Goal: Transaction & Acquisition: Purchase product/service

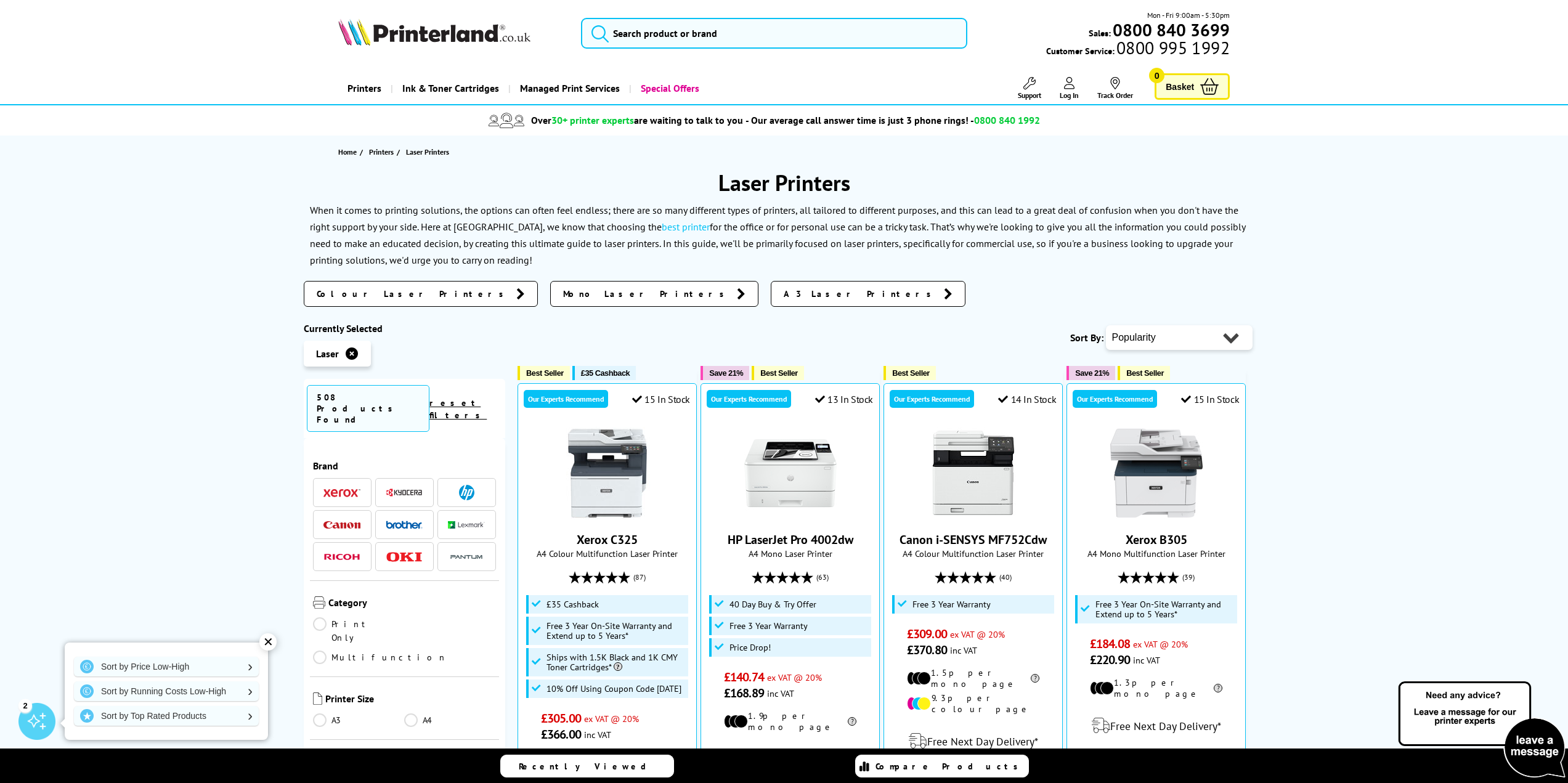
select select "Price Ascending"
click at [1106, 325] on select "Popularity Rating Price - Low to High Price - High to Low Running Costs - Low t…" at bounding box center [1179, 337] width 147 height 25
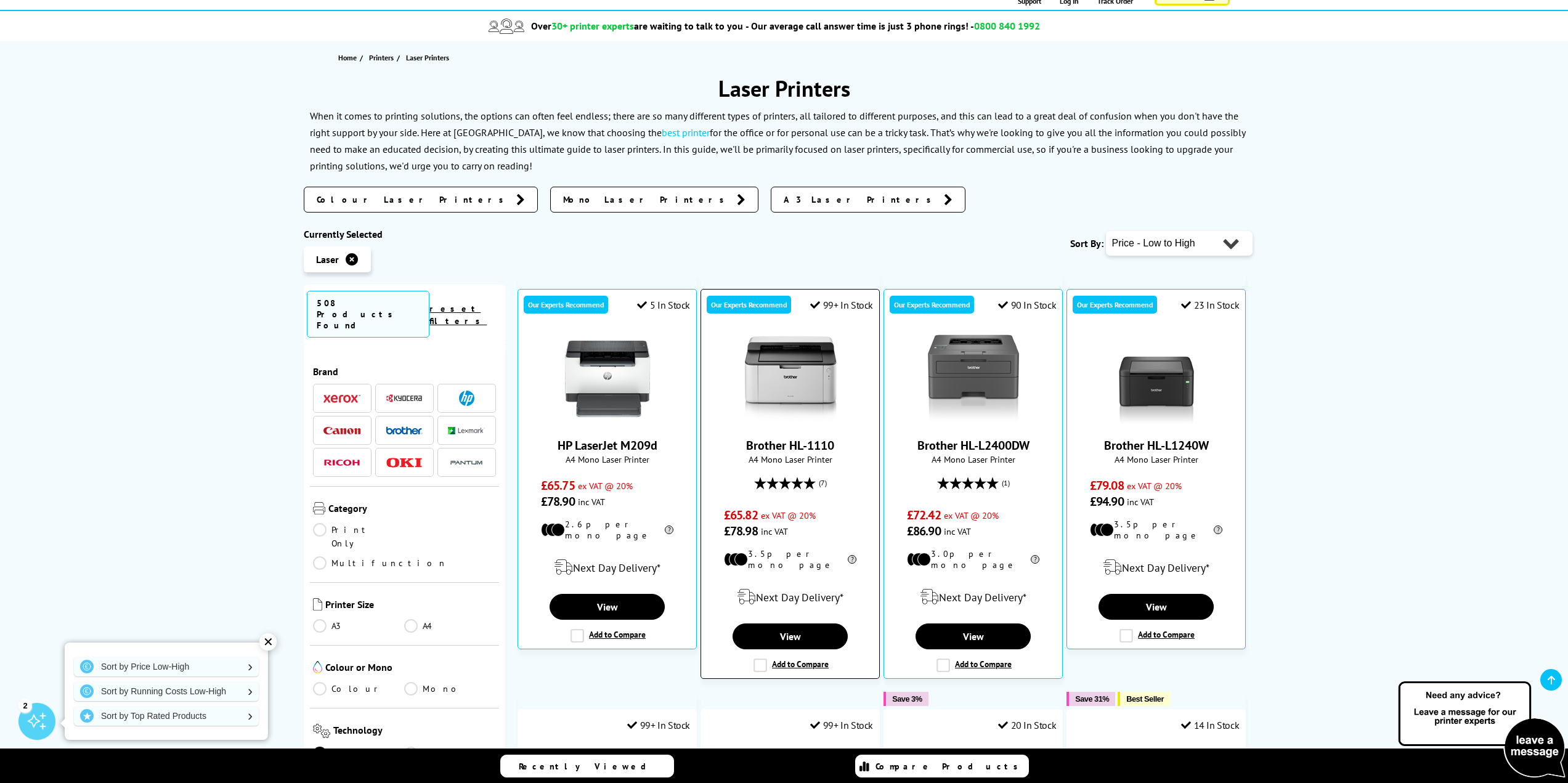
scroll to position [82, 0]
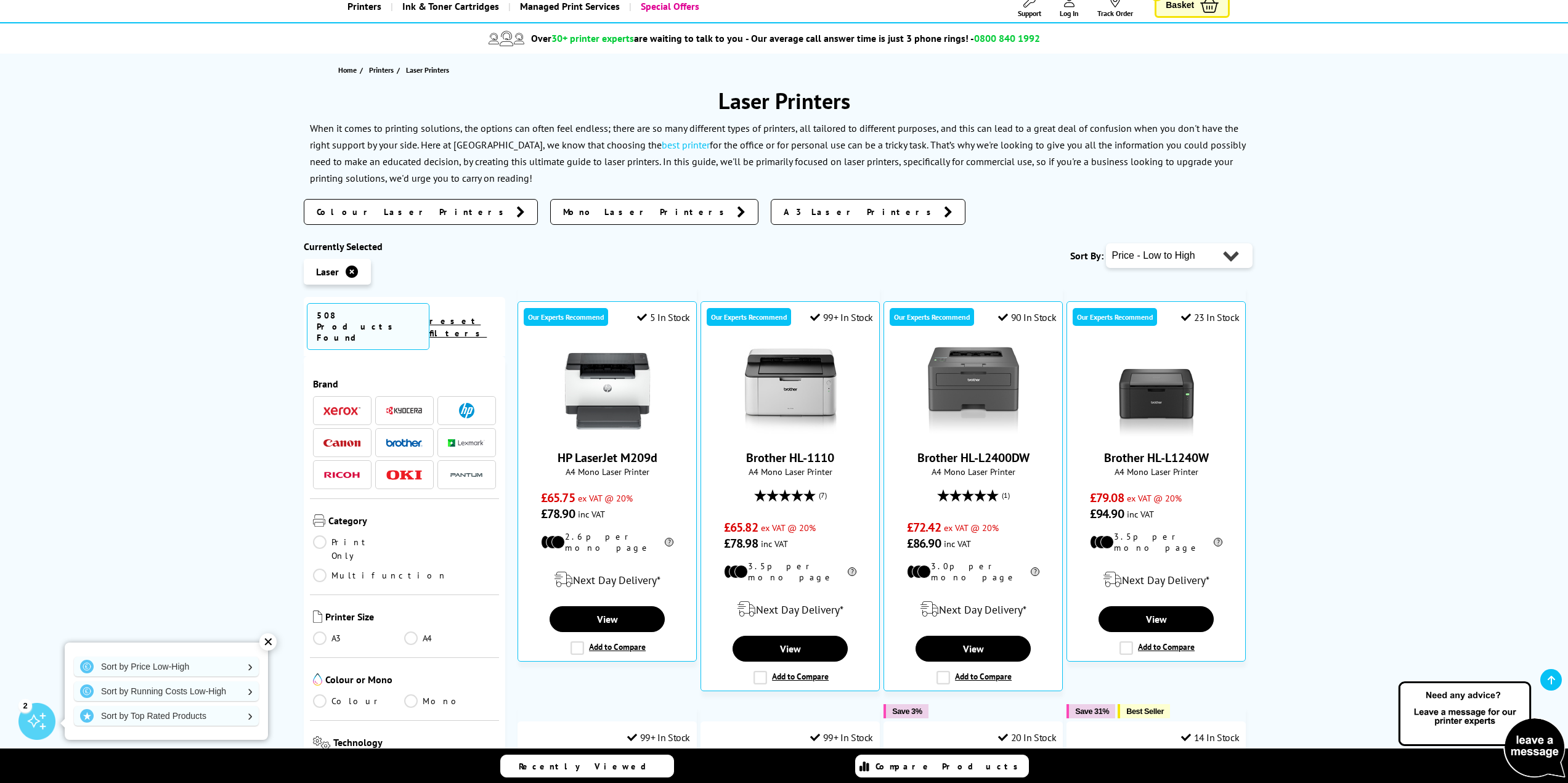
click at [319, 535] on link "Print Only" at bounding box center [359, 549] width 92 height 27
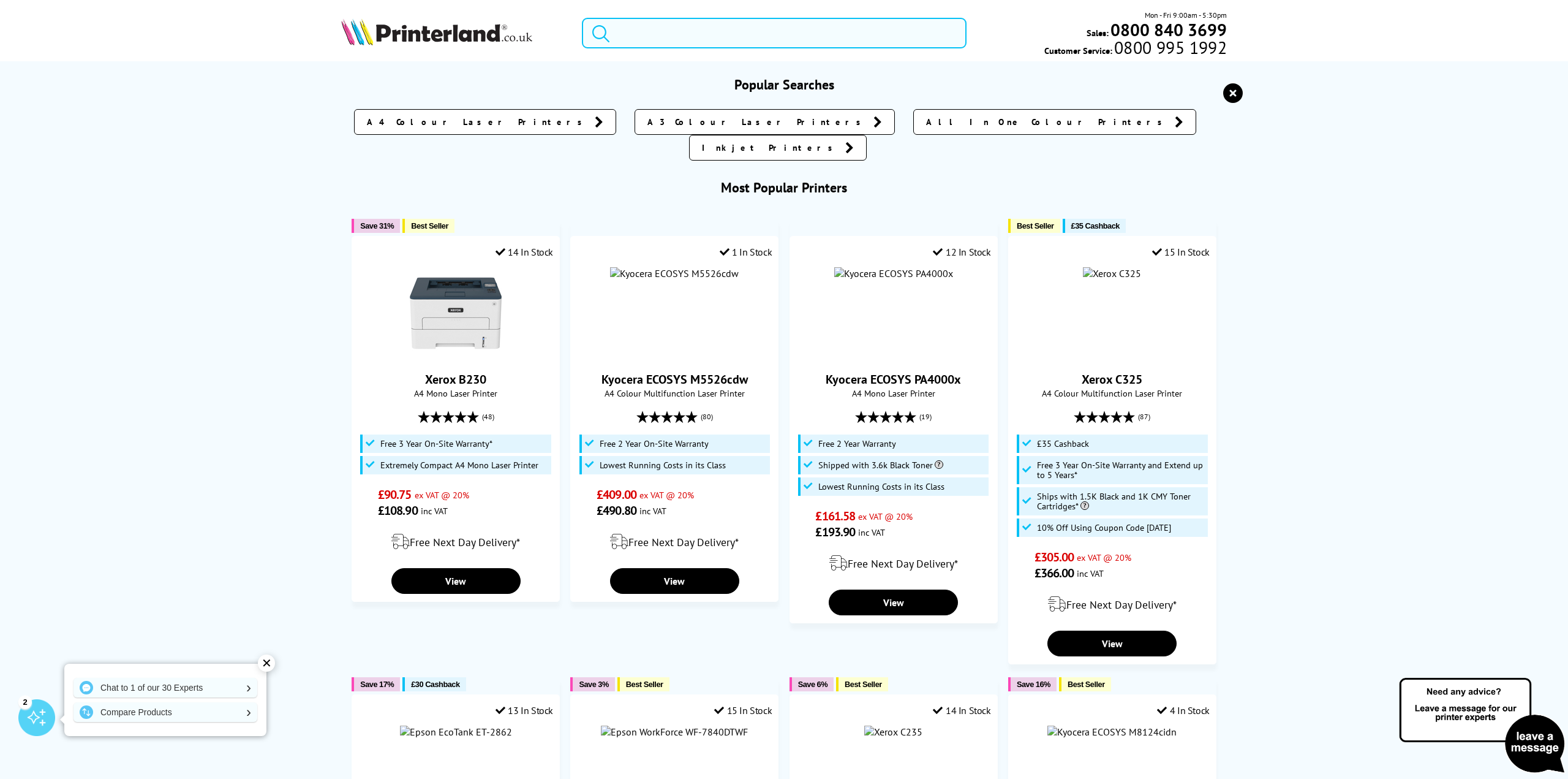
click at [711, 36] on input "search" at bounding box center [774, 33] width 384 height 31
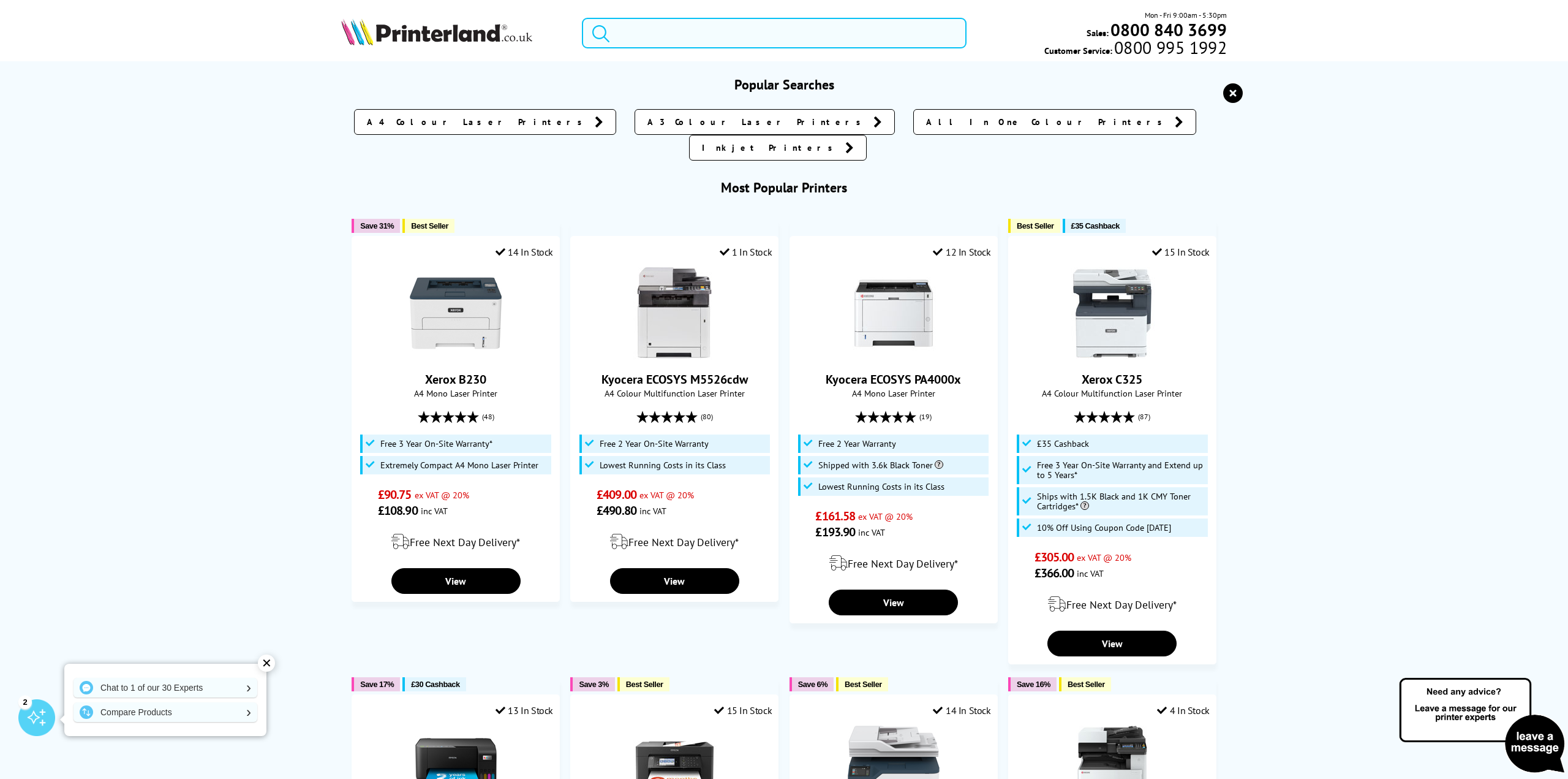
paste input "Brother PocketJet PJ-862"
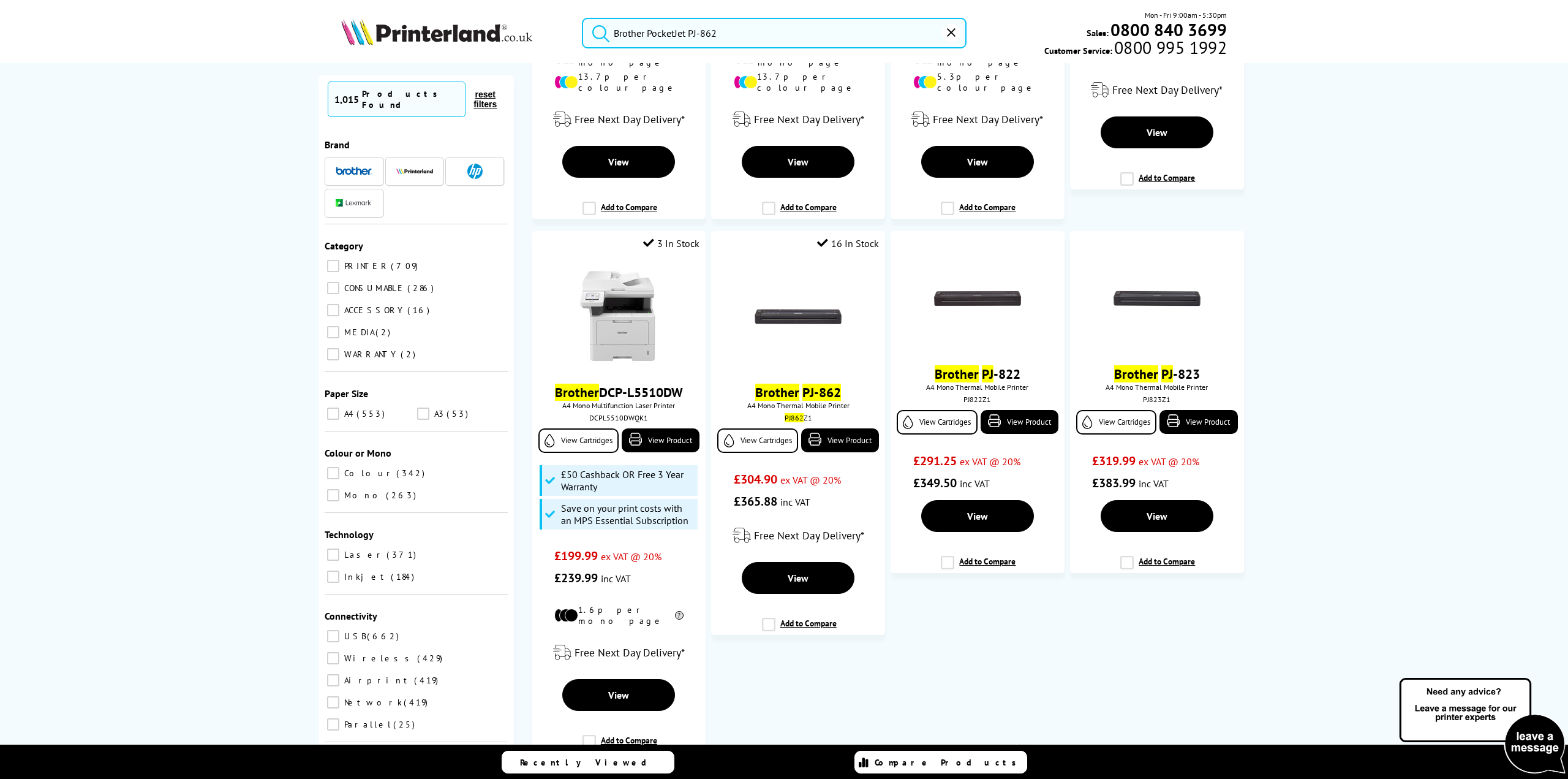
scroll to position [2267, 0]
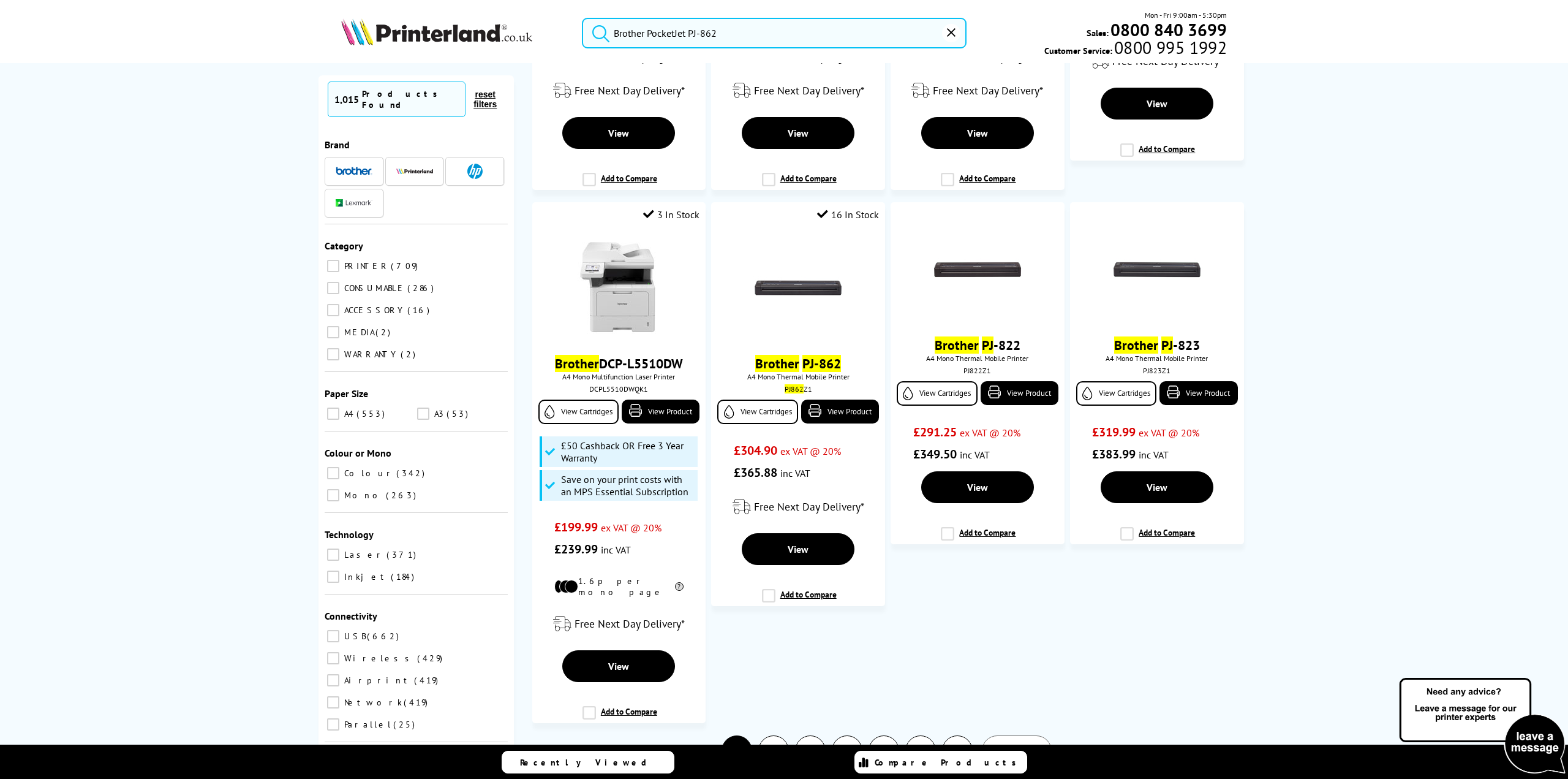
type input "Brother PocketJet PJ-862"
click at [769, 736] on link "2" at bounding box center [773, 750] width 29 height 29
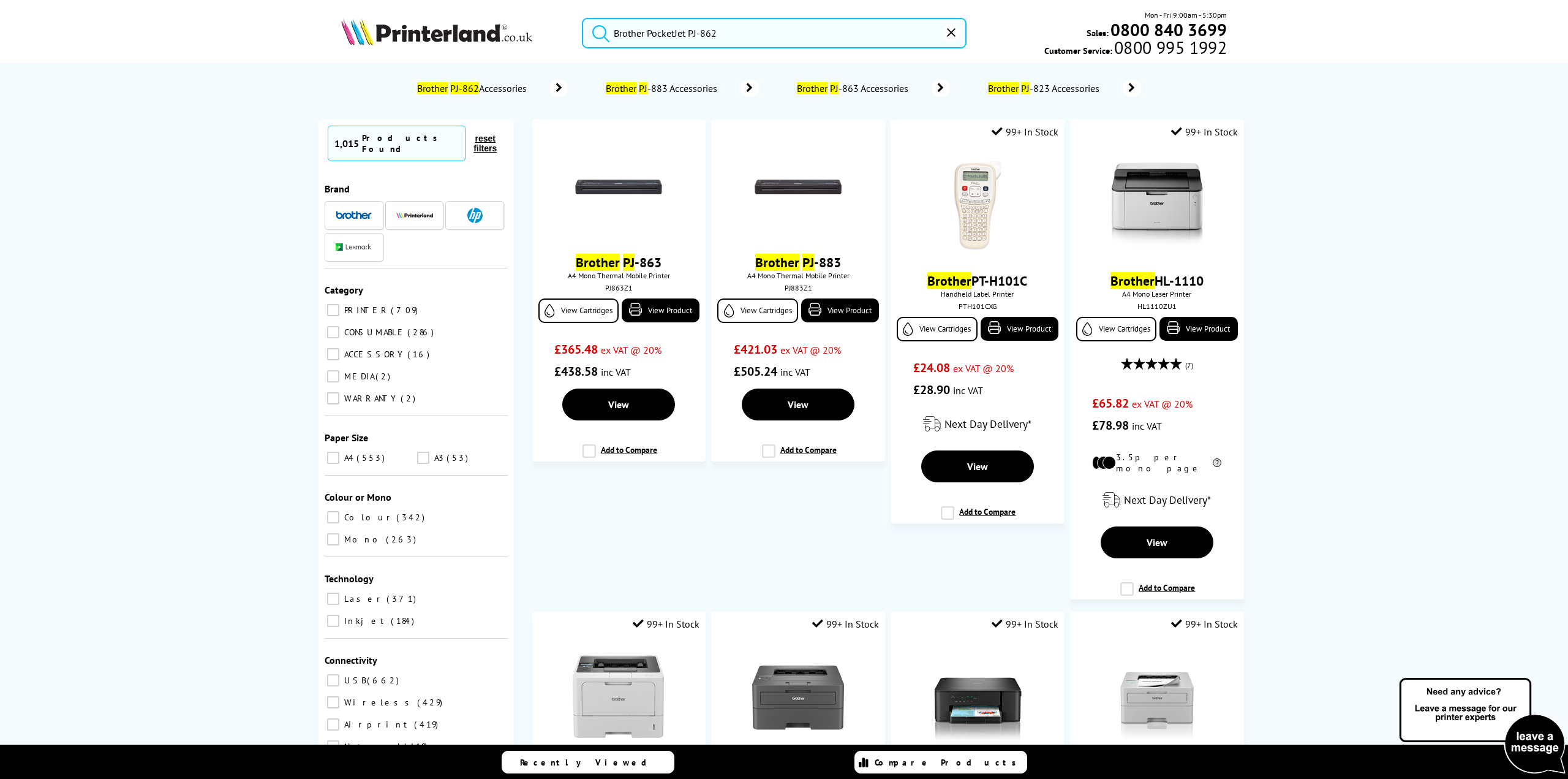
click at [688, 34] on input "Brother PocketJet PJ-862" at bounding box center [774, 33] width 384 height 31
drag, startPoint x: 752, startPoint y: 32, endPoint x: 614, endPoint y: 31, distance: 138.0
click at [616, 31] on input "Brother PocketJet PJ-862" at bounding box center [774, 33] width 384 height 31
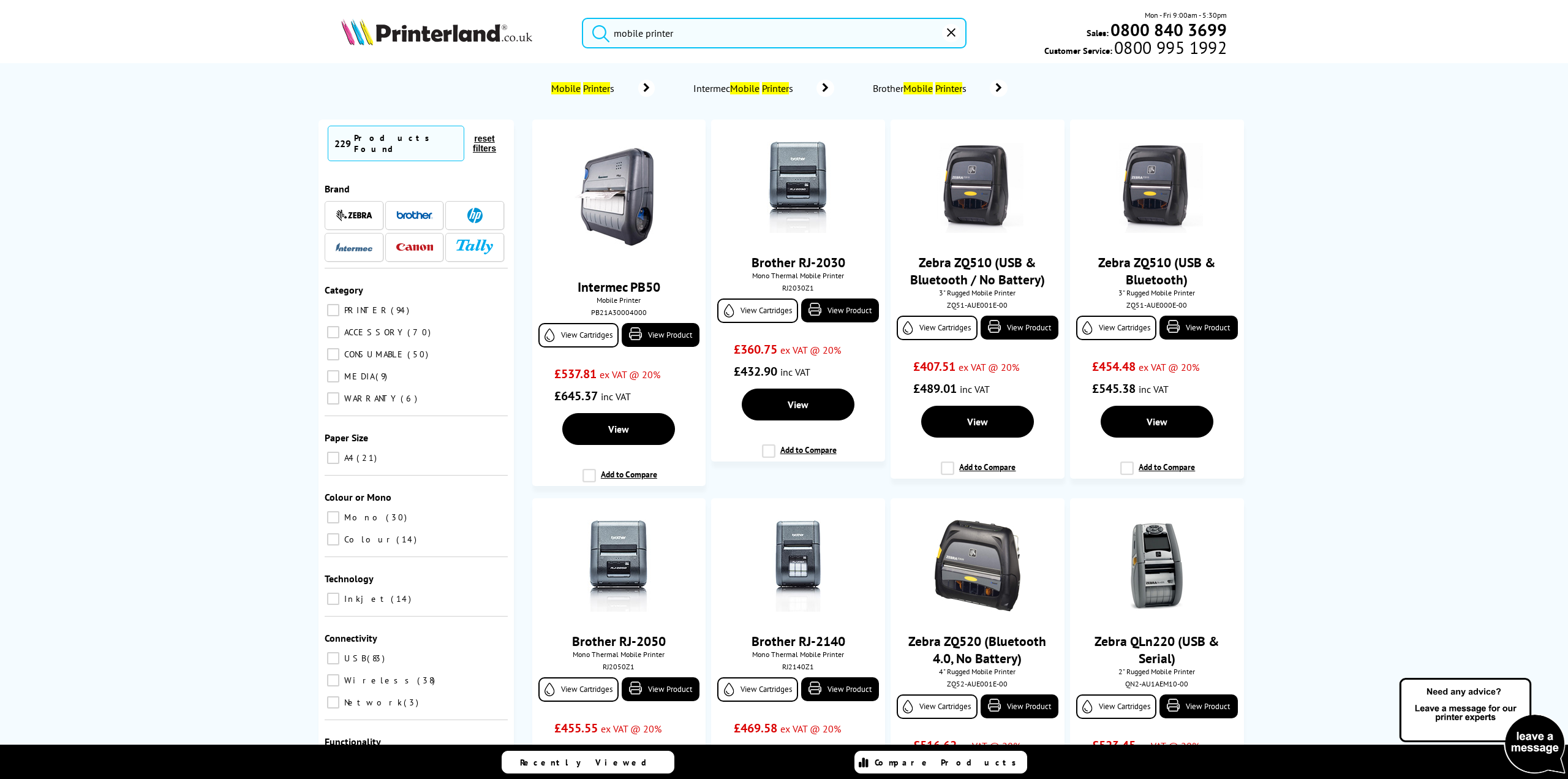
type input "mobile printer"
click at [582, 18] on button "submit" at bounding box center [597, 31] width 31 height 27
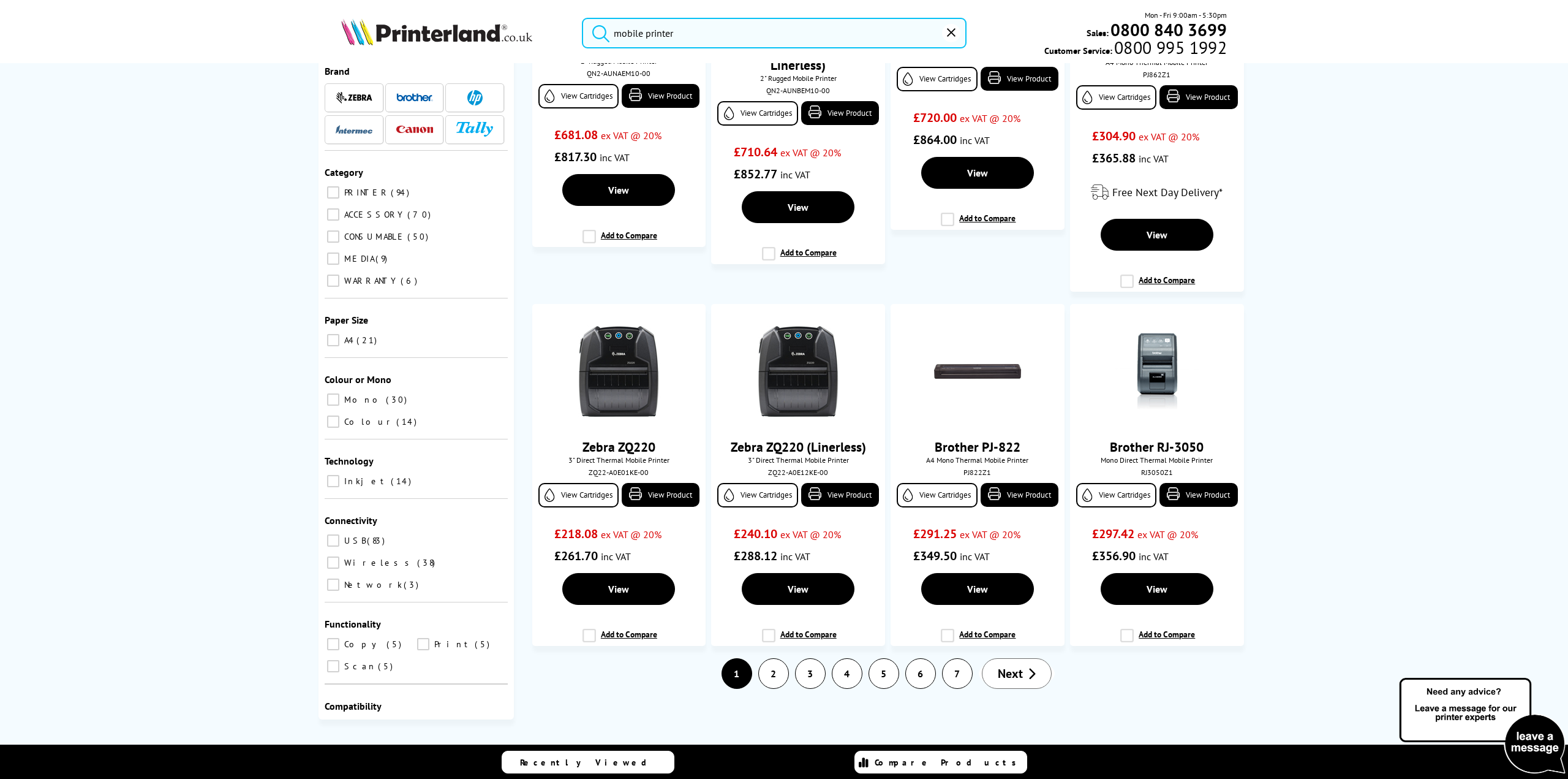
scroll to position [1370, 0]
click at [769, 676] on link "2" at bounding box center [773, 673] width 29 height 29
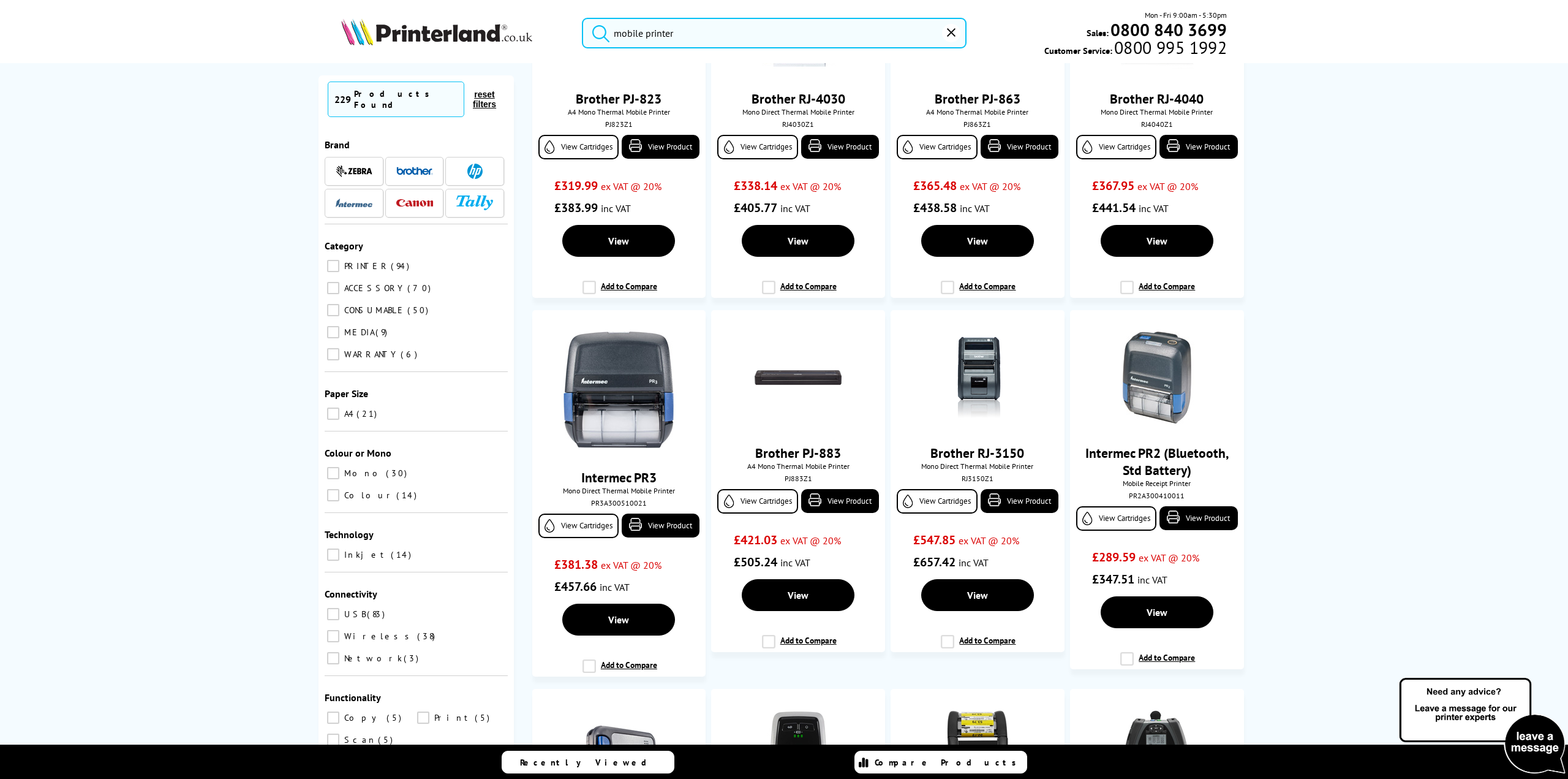
click at [406, 167] on img at bounding box center [414, 170] width 37 height 8
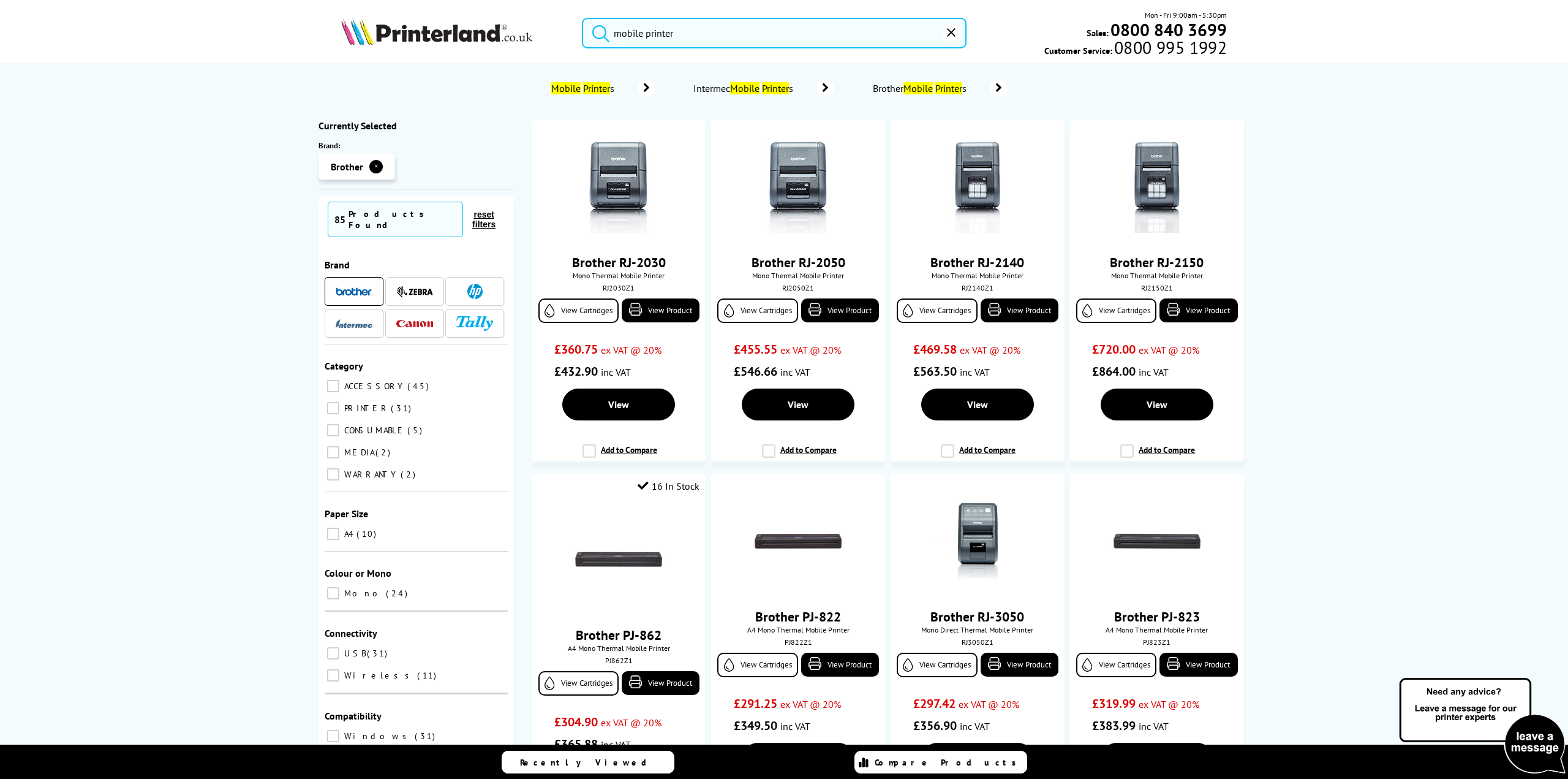
click at [606, 88] on span "Mobile Printer s" at bounding box center [584, 88] width 71 height 12
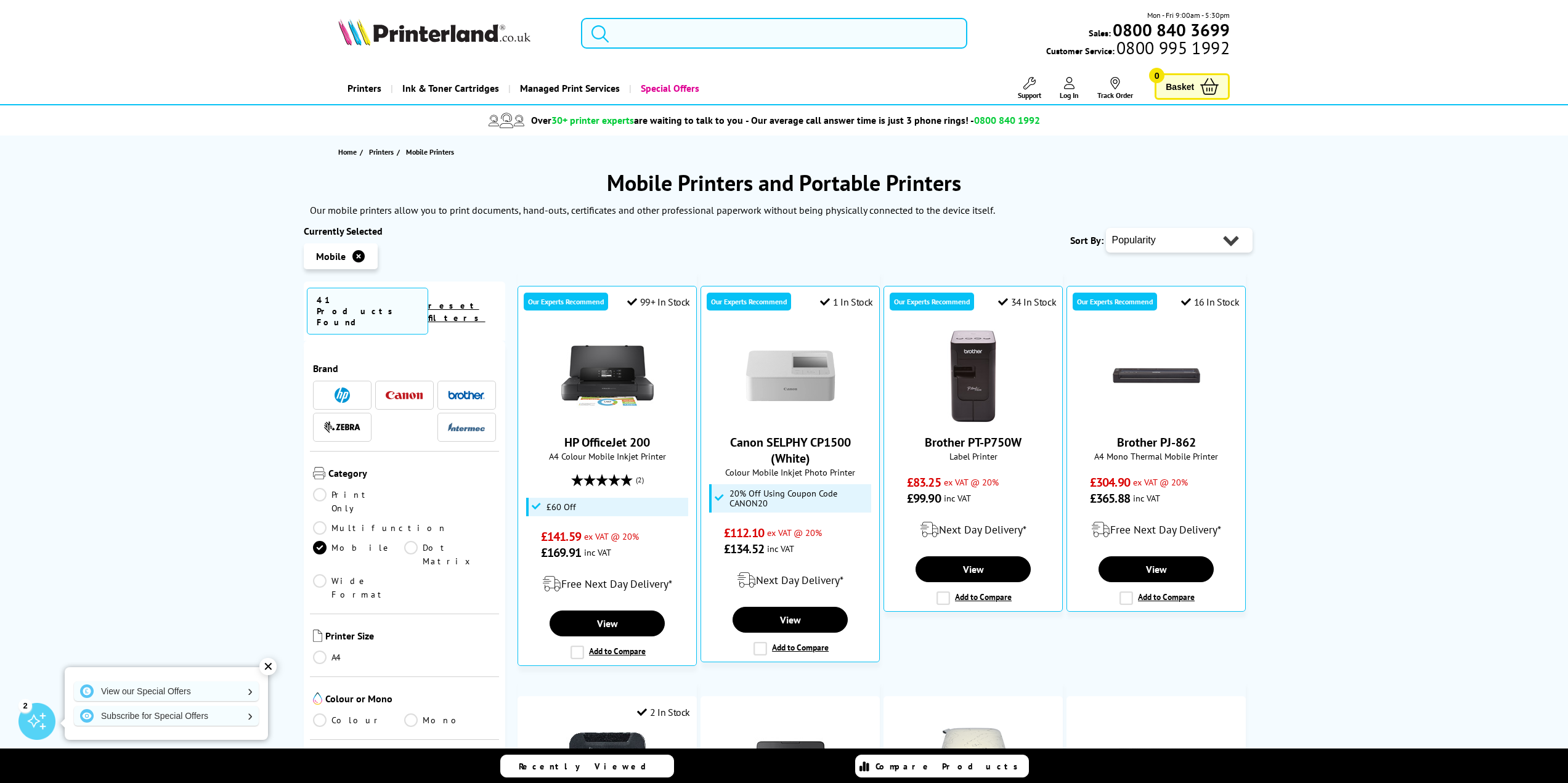
click at [1175, 247] on select "Popularity Rating Price - Low to High Price - High to Low Running Costs - Low t…" at bounding box center [1179, 240] width 147 height 25
select select "Price Ascending"
click at [1106, 228] on select "Popularity Rating Price - Low to High Price - High to Low Running Costs - Low t…" at bounding box center [1179, 240] width 147 height 25
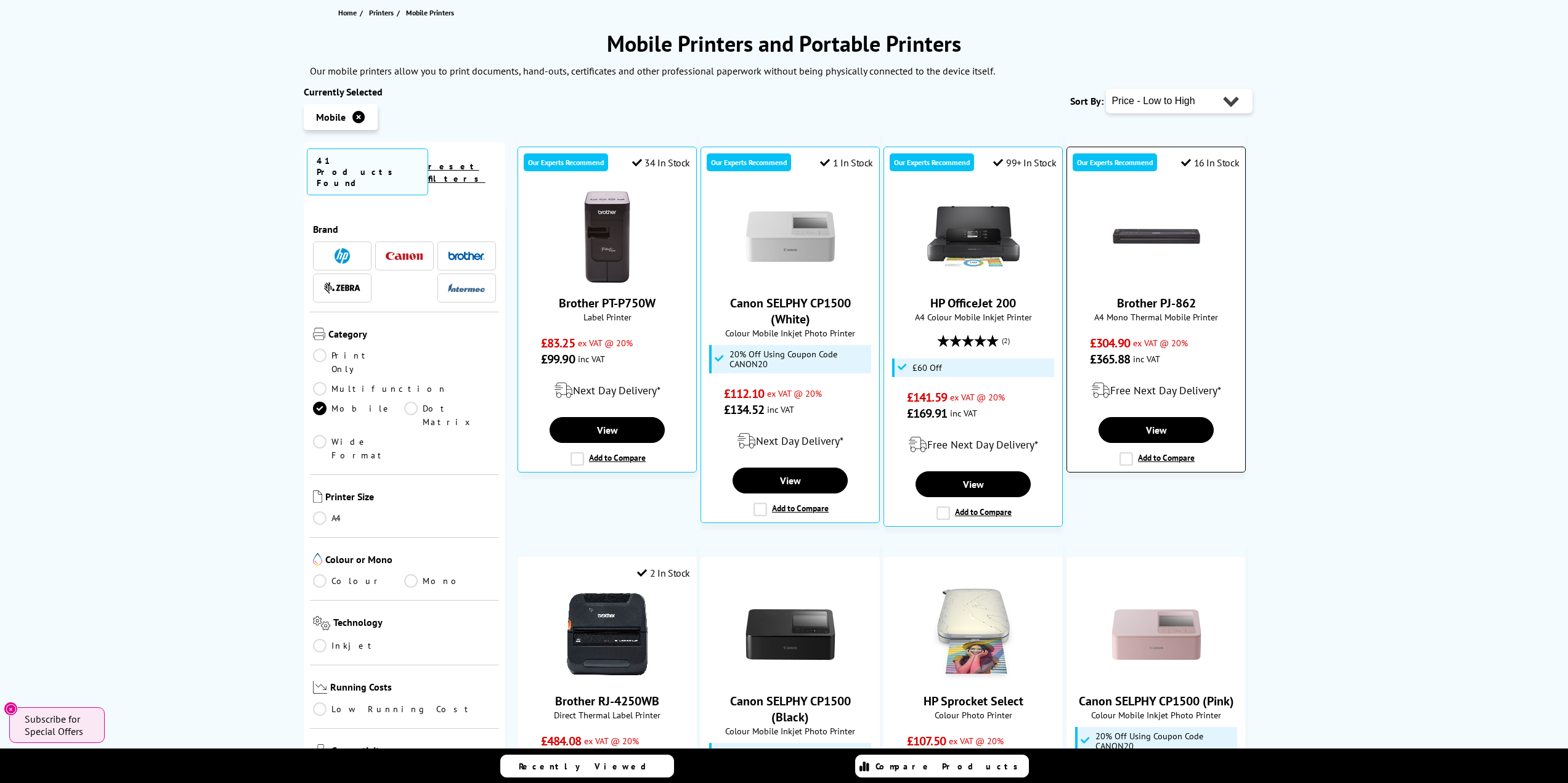
scroll to position [165, 0]
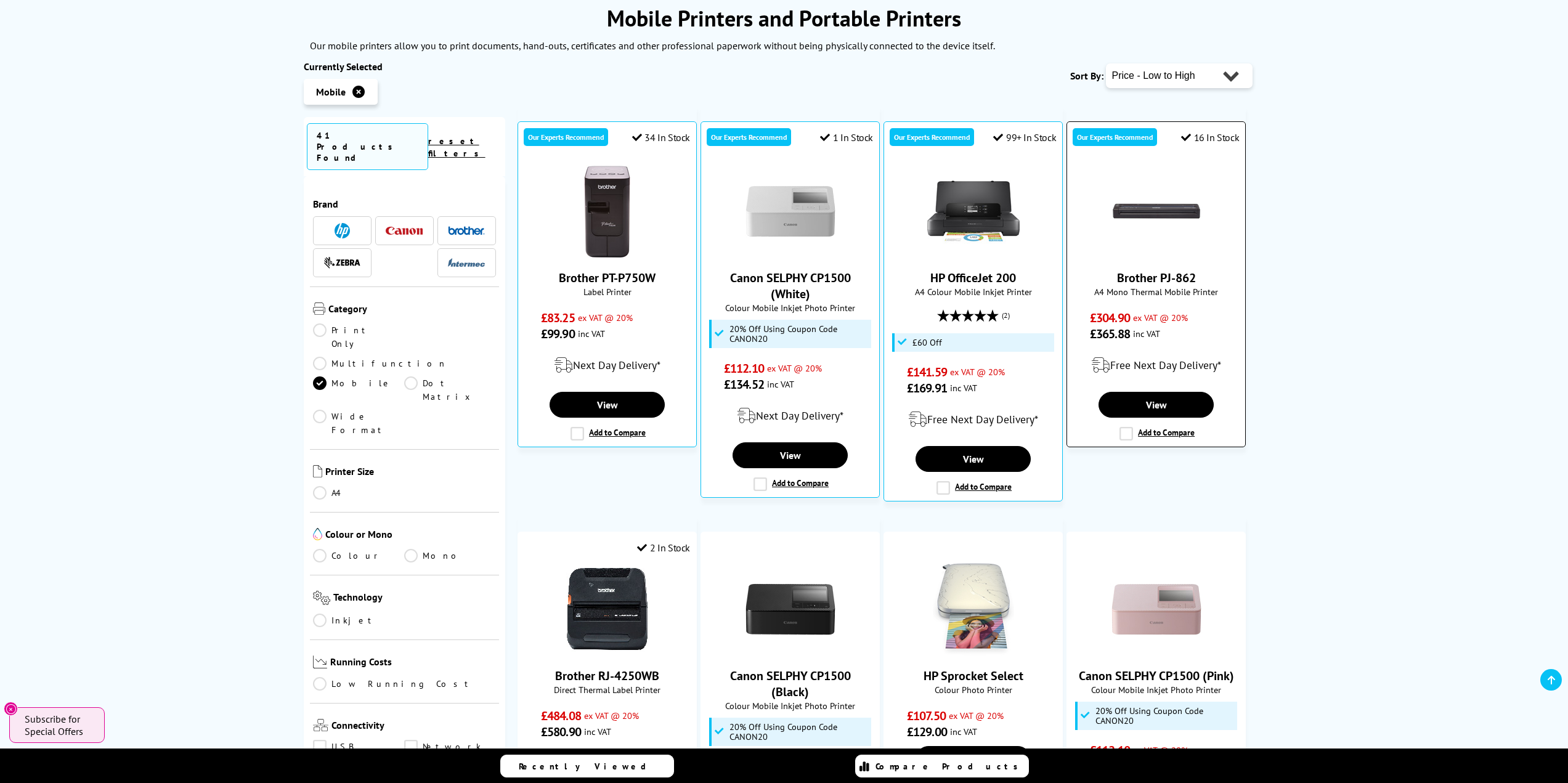
click at [1149, 197] on img at bounding box center [1156, 211] width 92 height 92
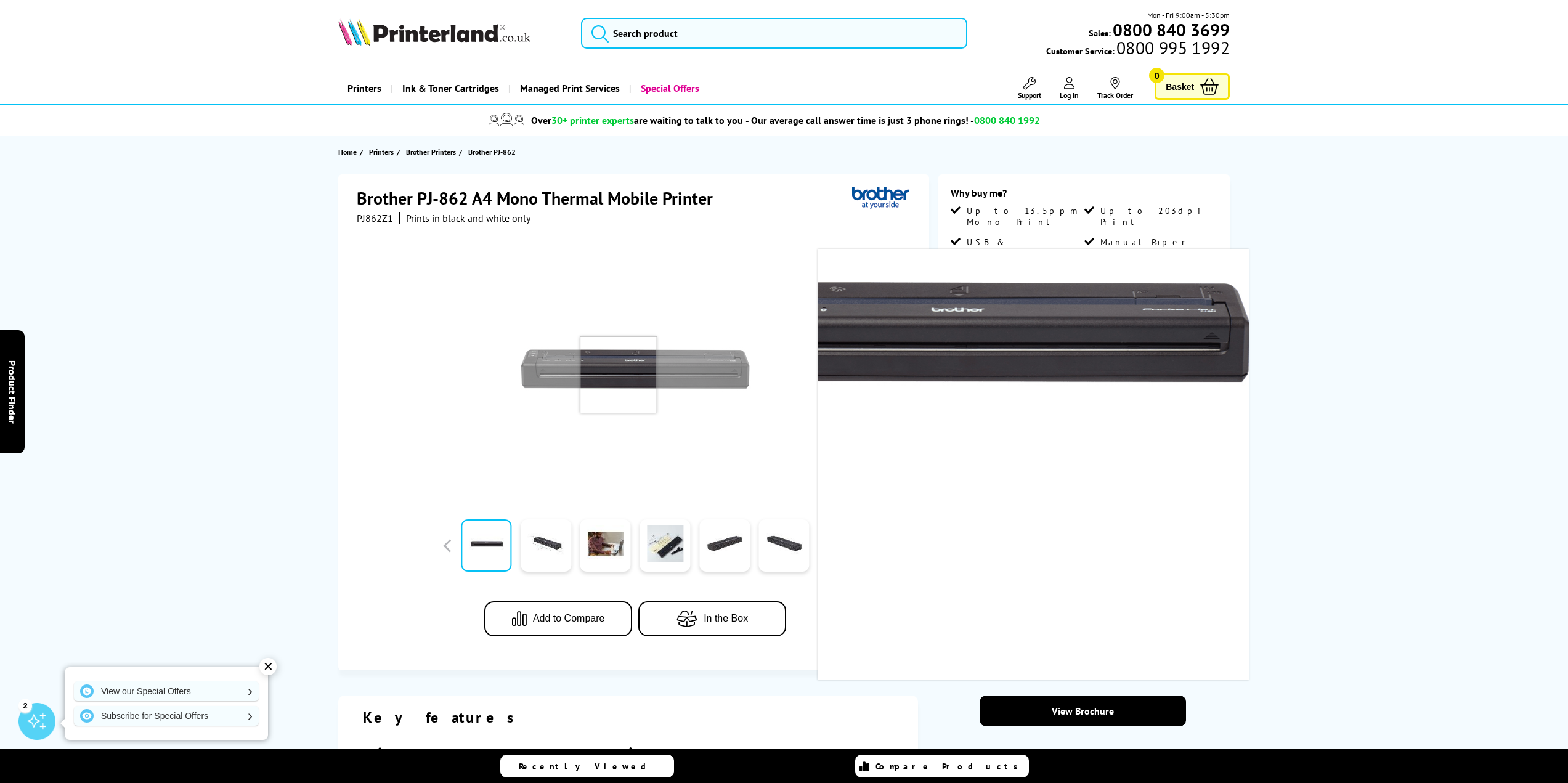
click at [619, 374] on img at bounding box center [634, 369] width 241 height 241
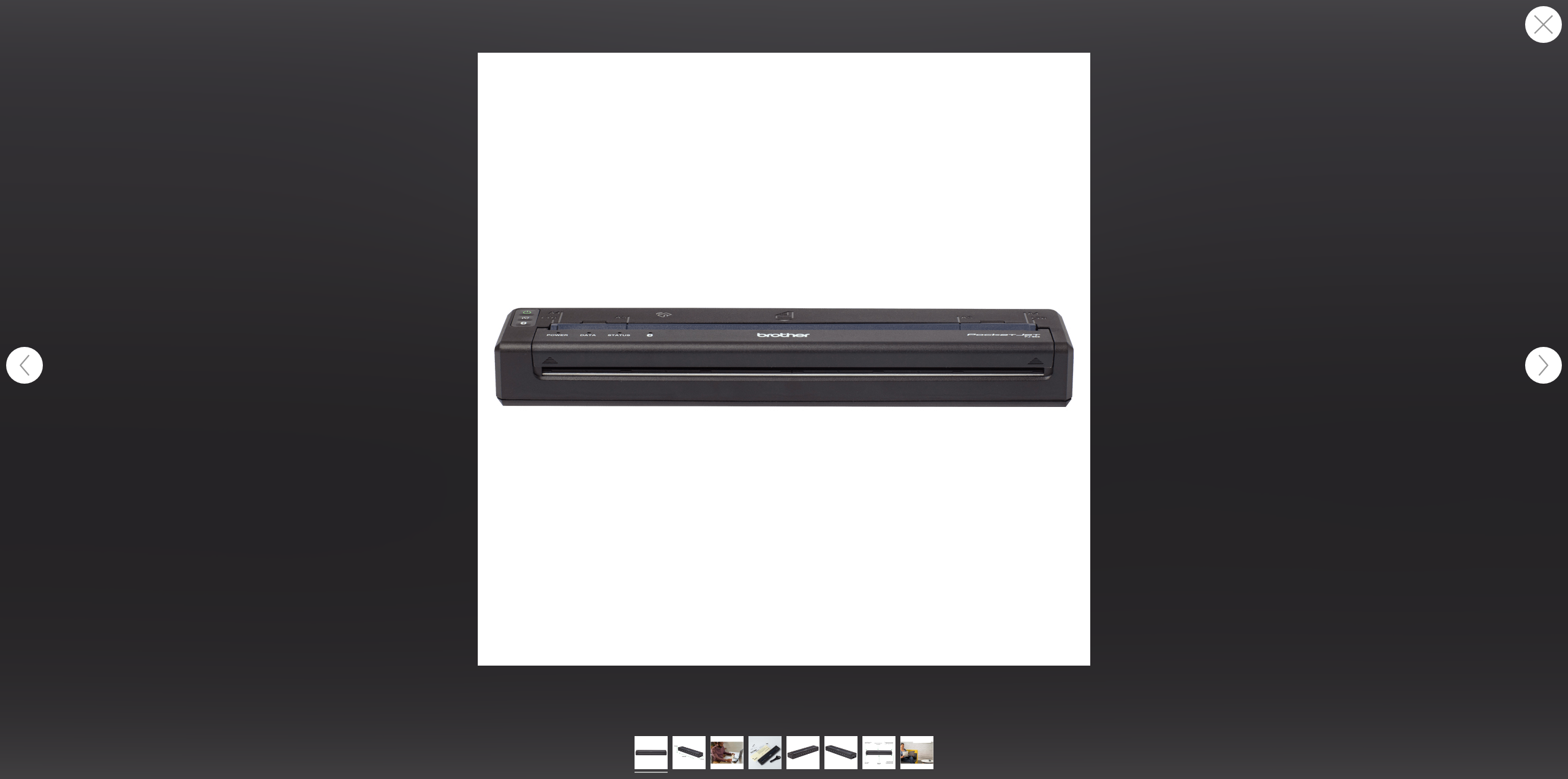
click at [1535, 366] on button "button" at bounding box center [1543, 365] width 37 height 37
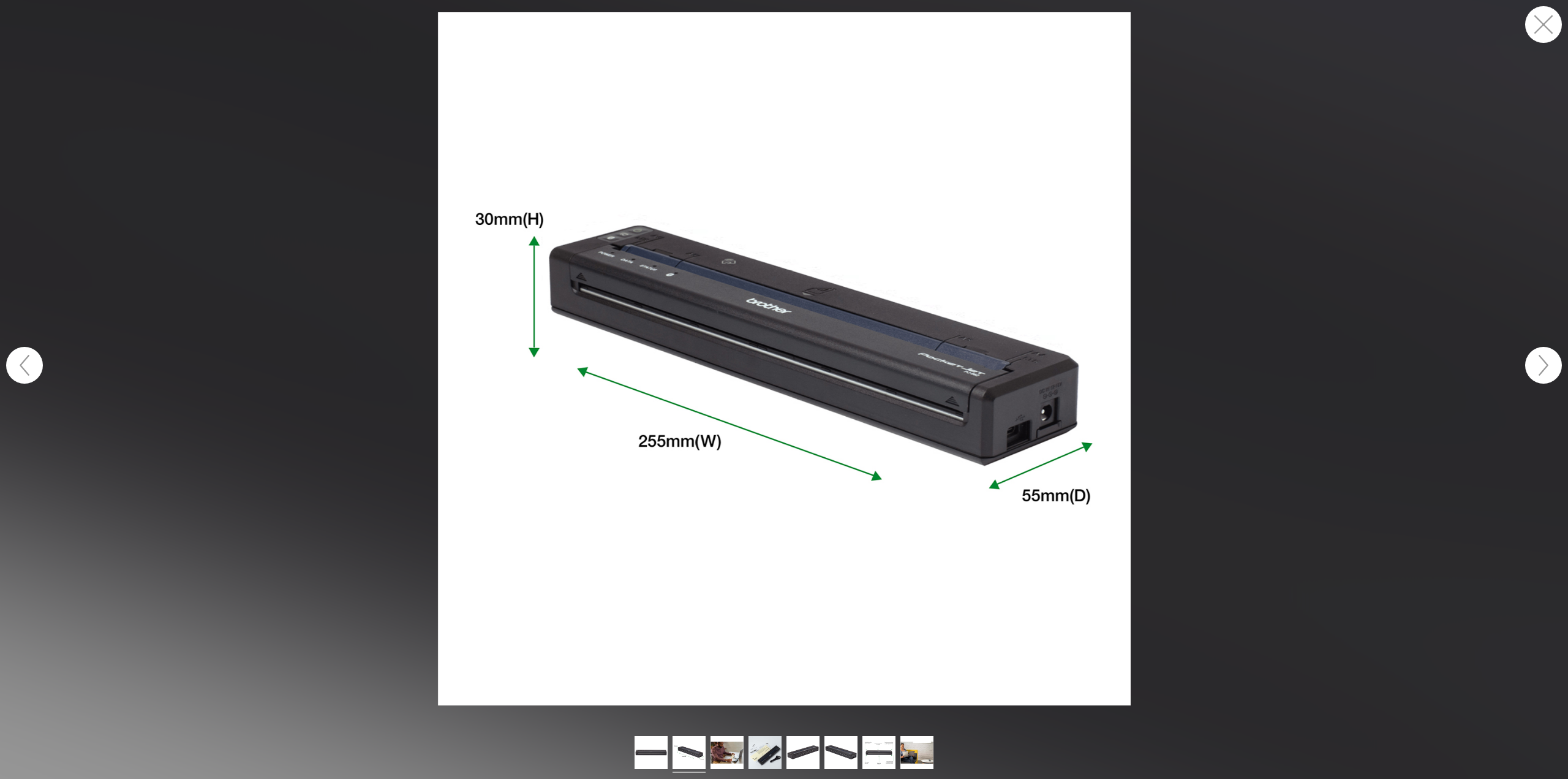
click at [1540, 366] on button "button" at bounding box center [1543, 365] width 37 height 37
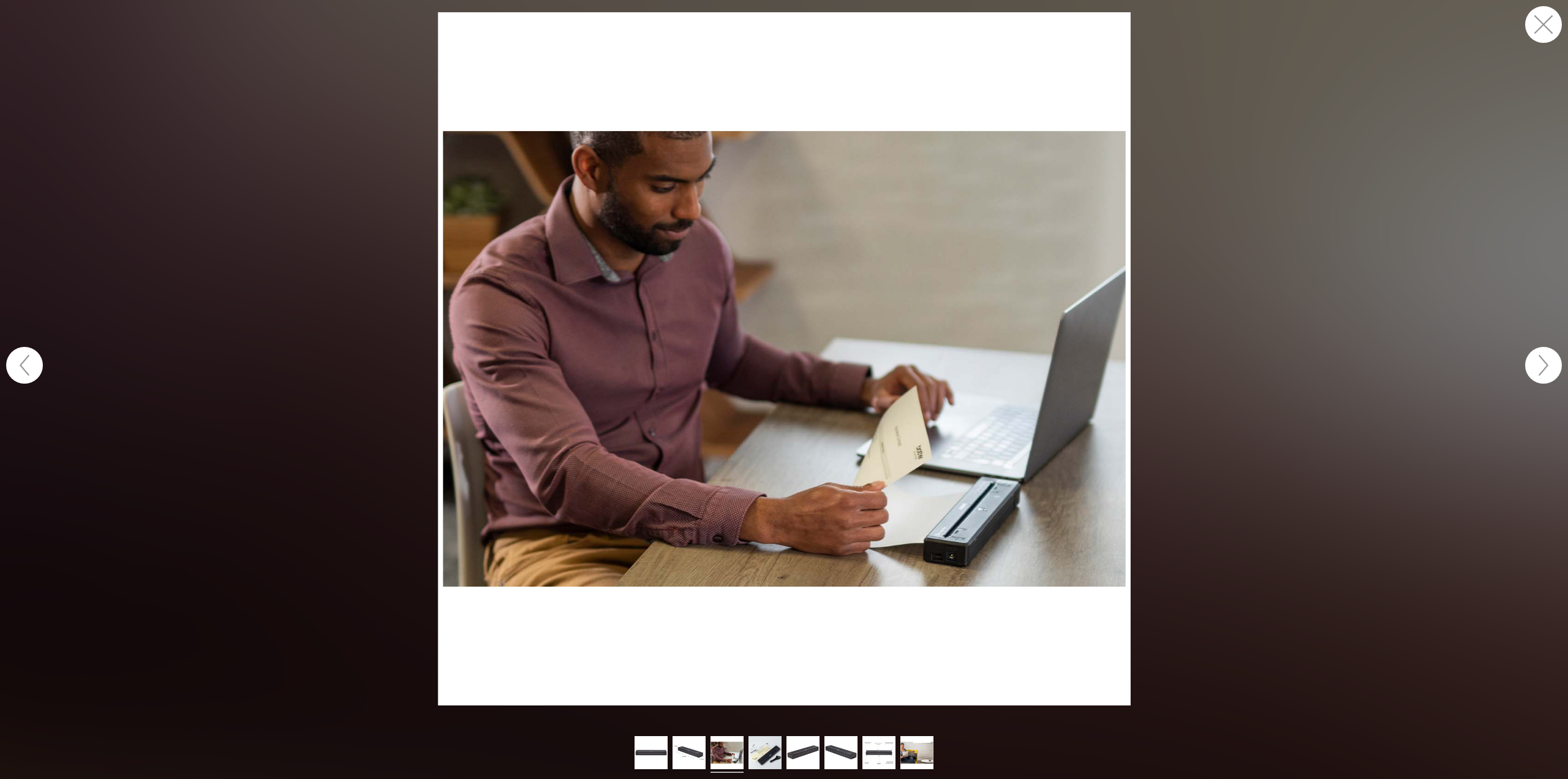
click at [1540, 366] on button "button" at bounding box center [1543, 365] width 37 height 37
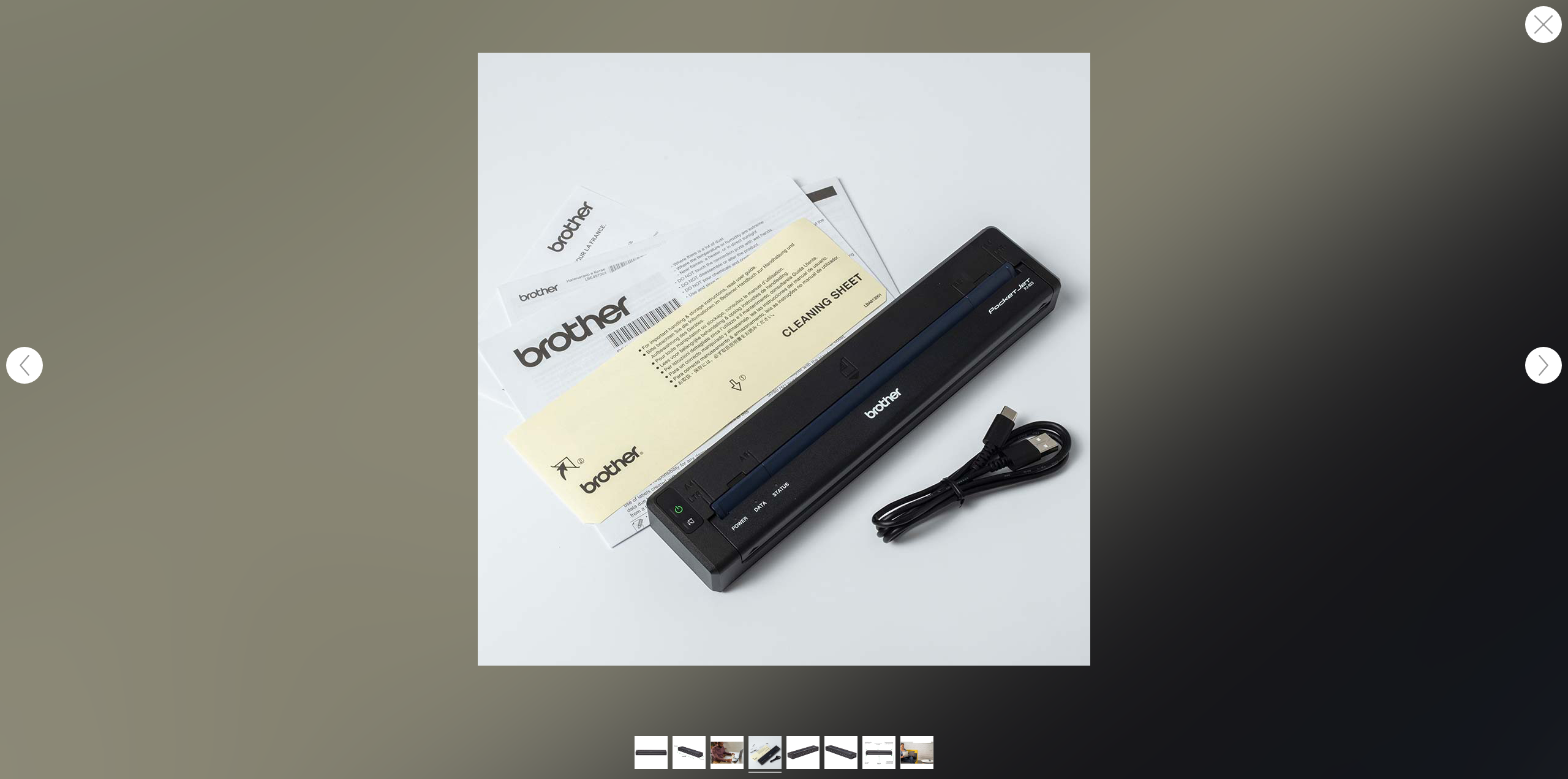
click at [1539, 366] on button "button" at bounding box center [1543, 365] width 37 height 37
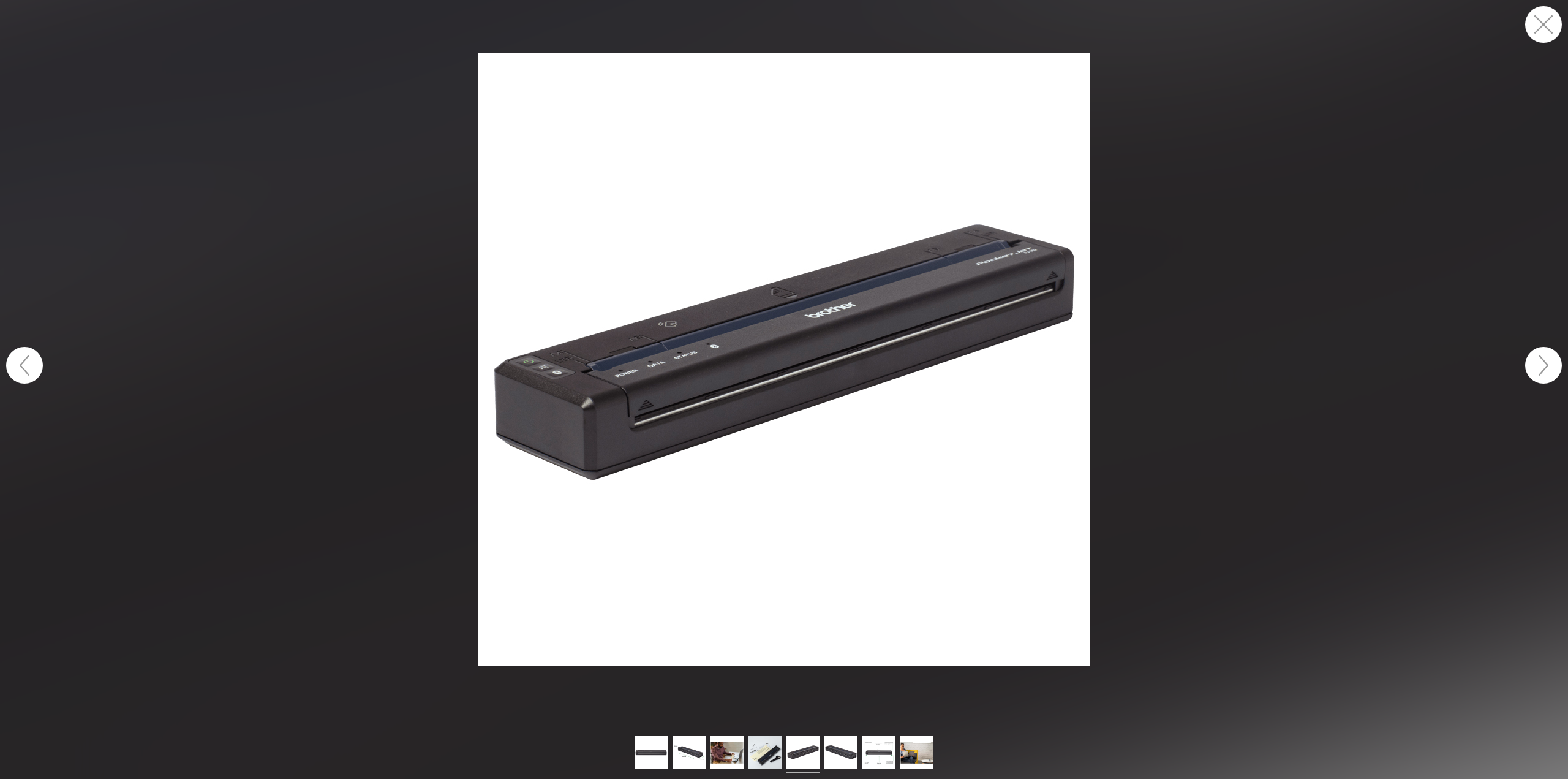
click at [1539, 366] on button "button" at bounding box center [1543, 365] width 37 height 37
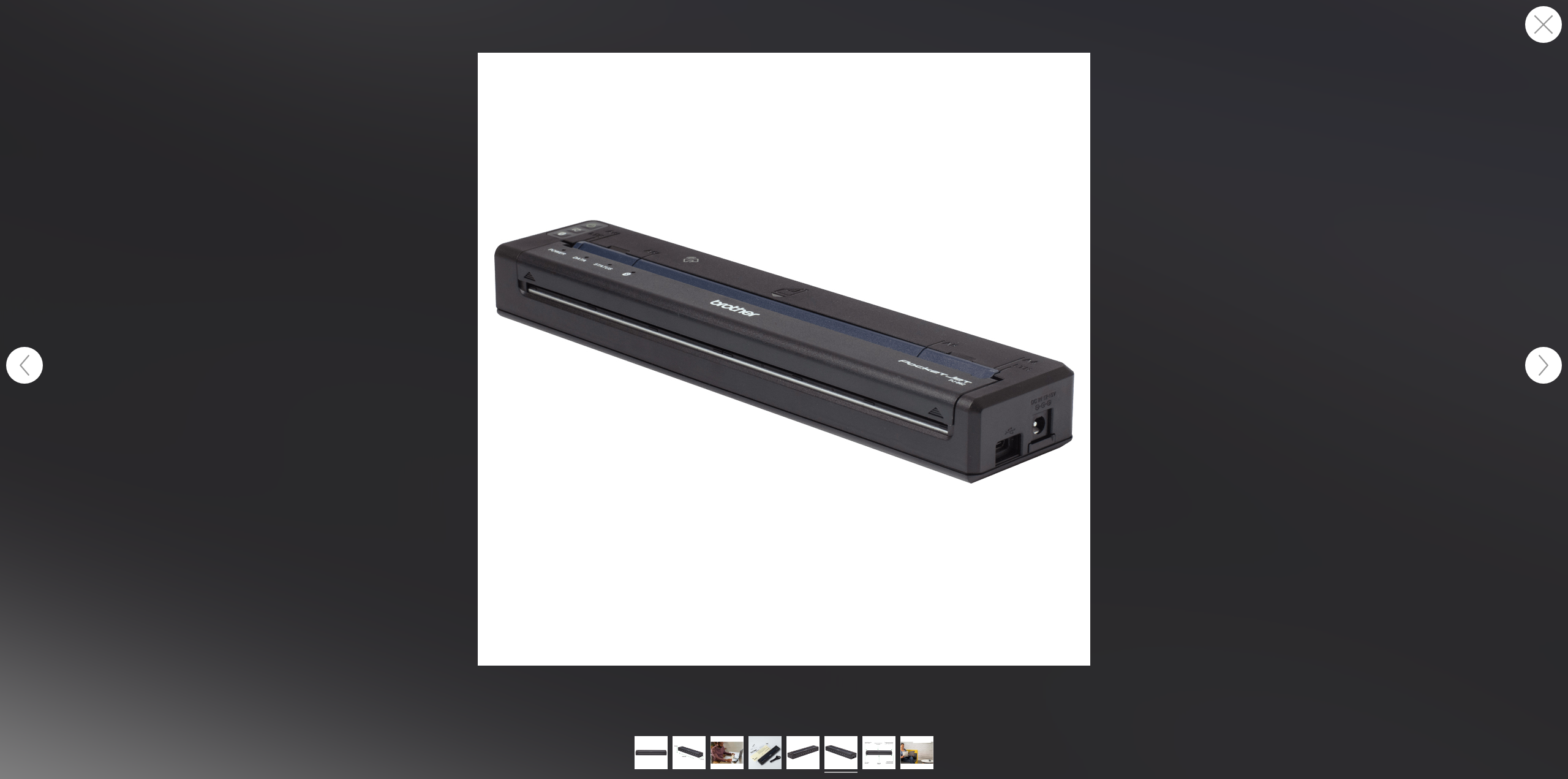
click at [1539, 366] on button "button" at bounding box center [1543, 365] width 37 height 37
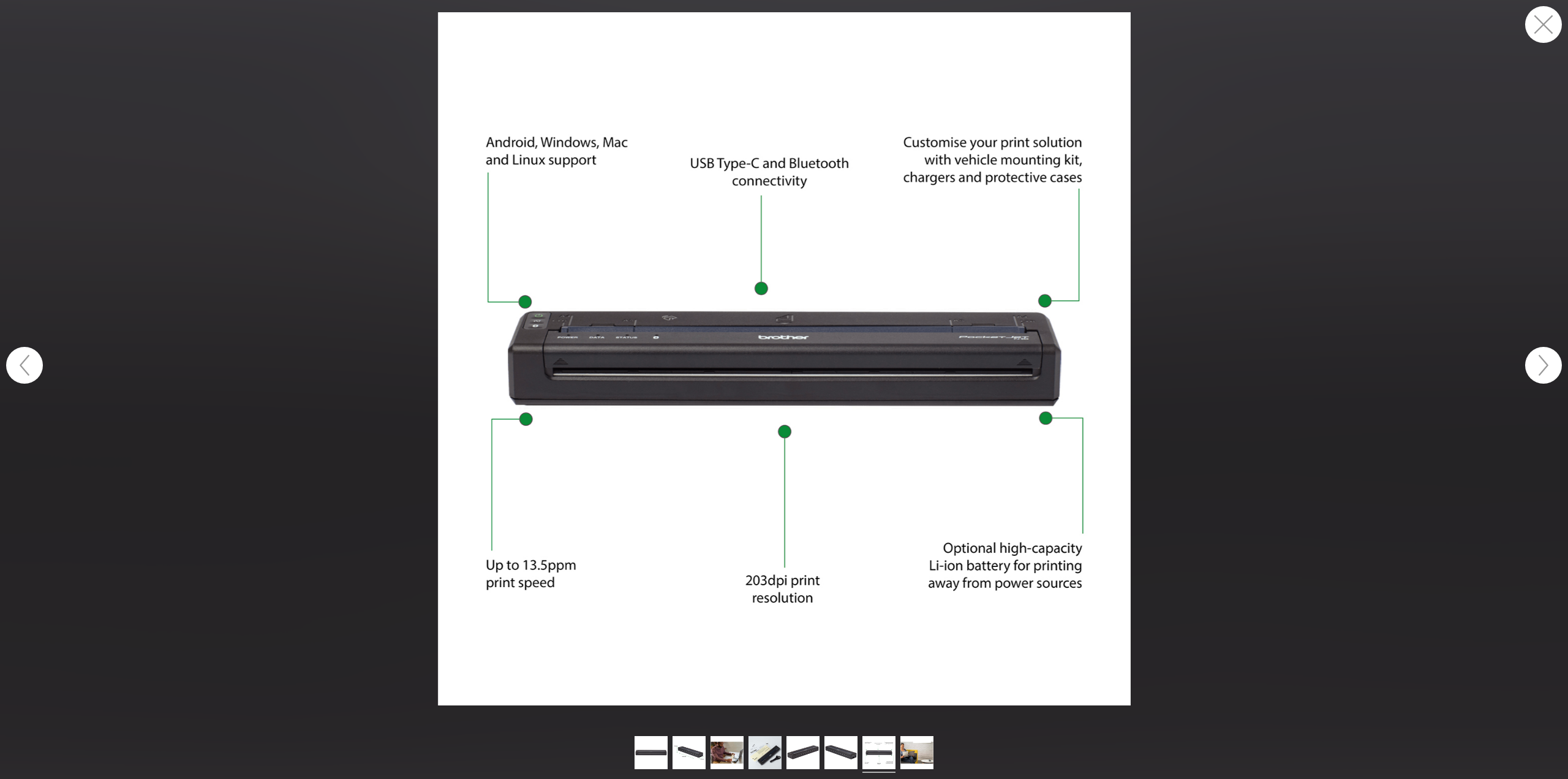
click at [1538, 365] on button "button" at bounding box center [1543, 365] width 37 height 37
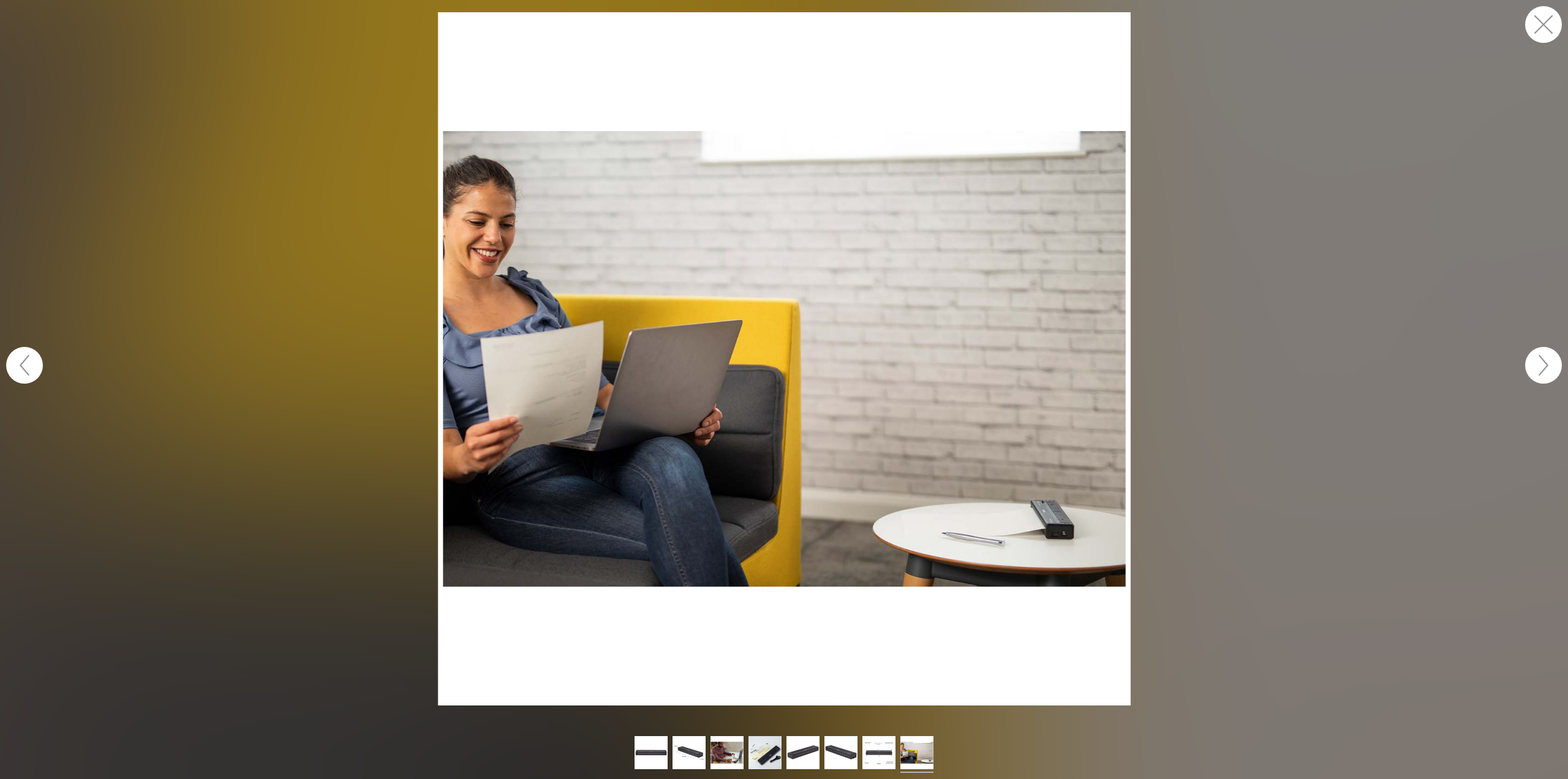
click at [1535, 30] on button "button" at bounding box center [1543, 24] width 37 height 37
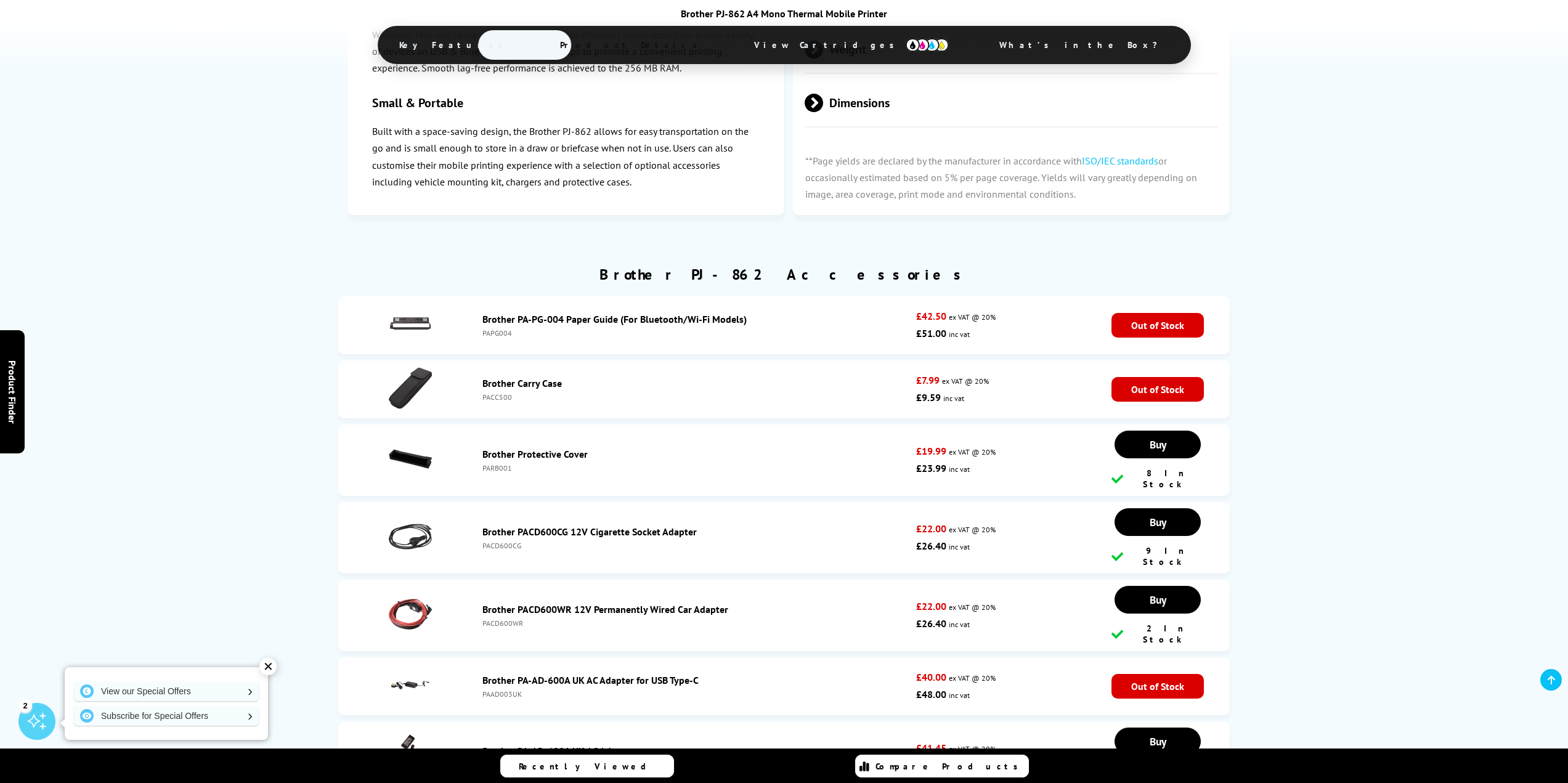
scroll to position [2135, 0]
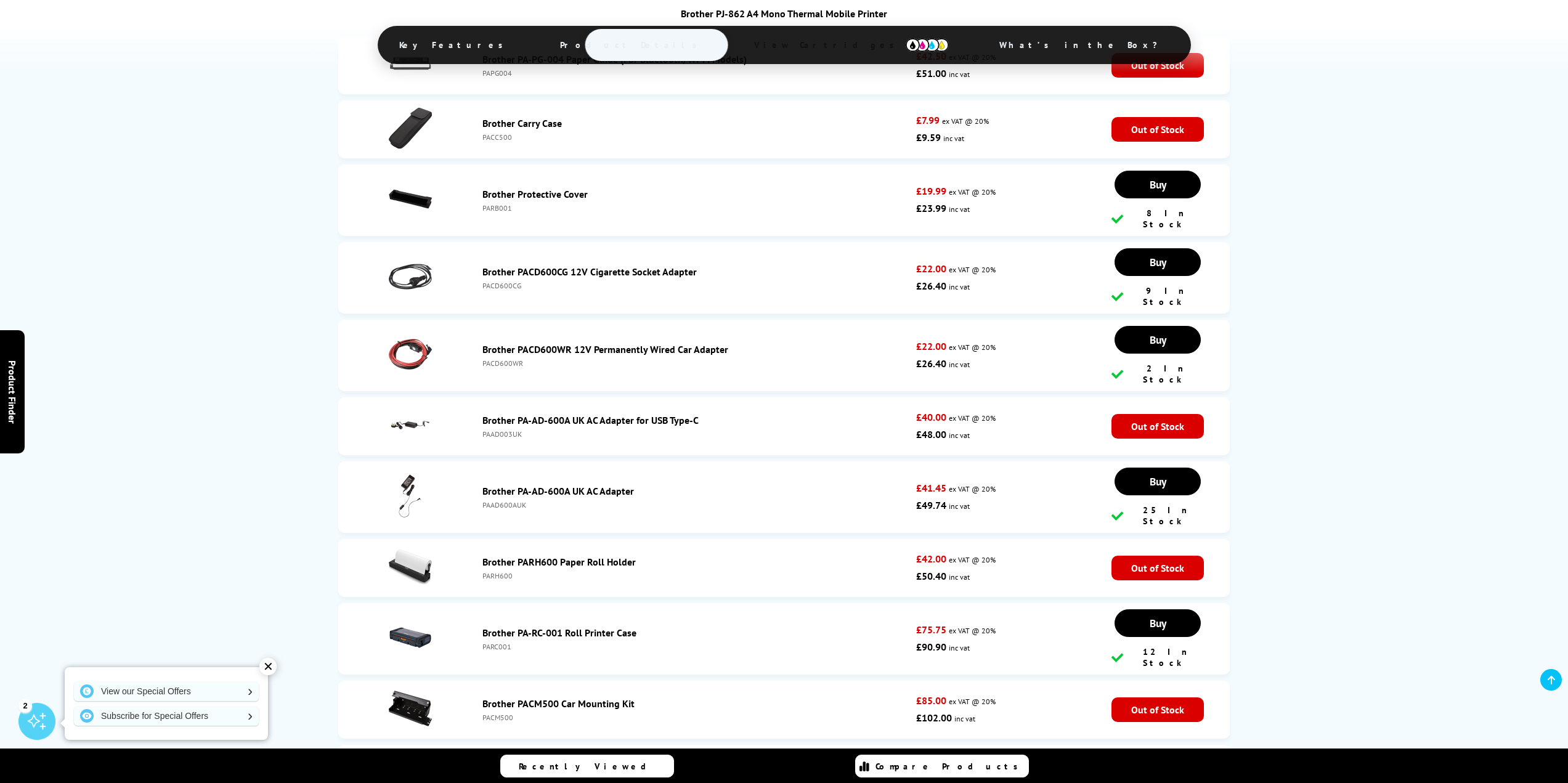
click at [594, 626] on link "Brother PA-RC-001 Roll Printer Case" at bounding box center [559, 632] width 154 height 12
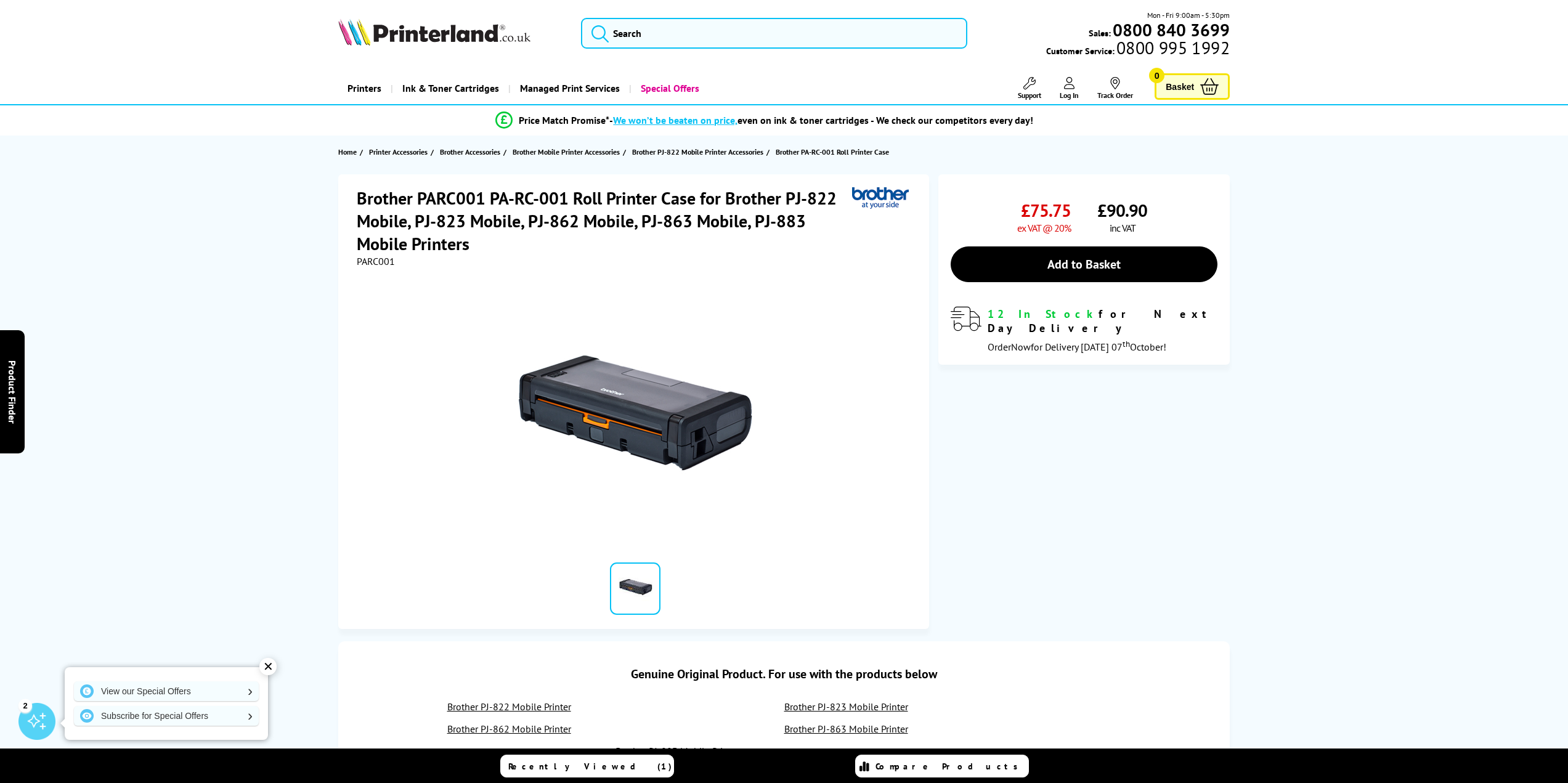
click at [437, 38] on img at bounding box center [434, 32] width 192 height 27
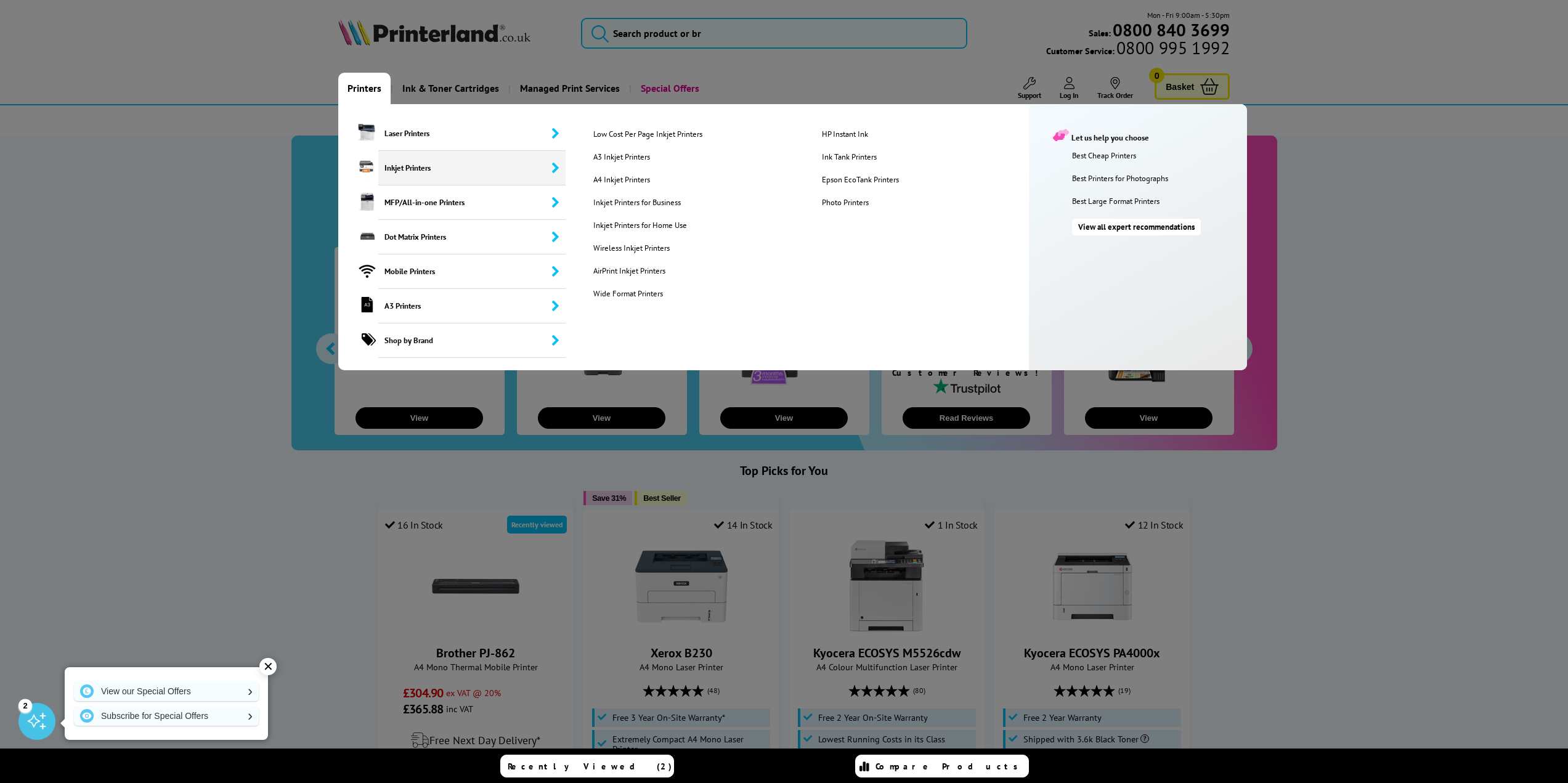
click at [425, 169] on span "Inkjet Printers" at bounding box center [471, 168] width 187 height 35
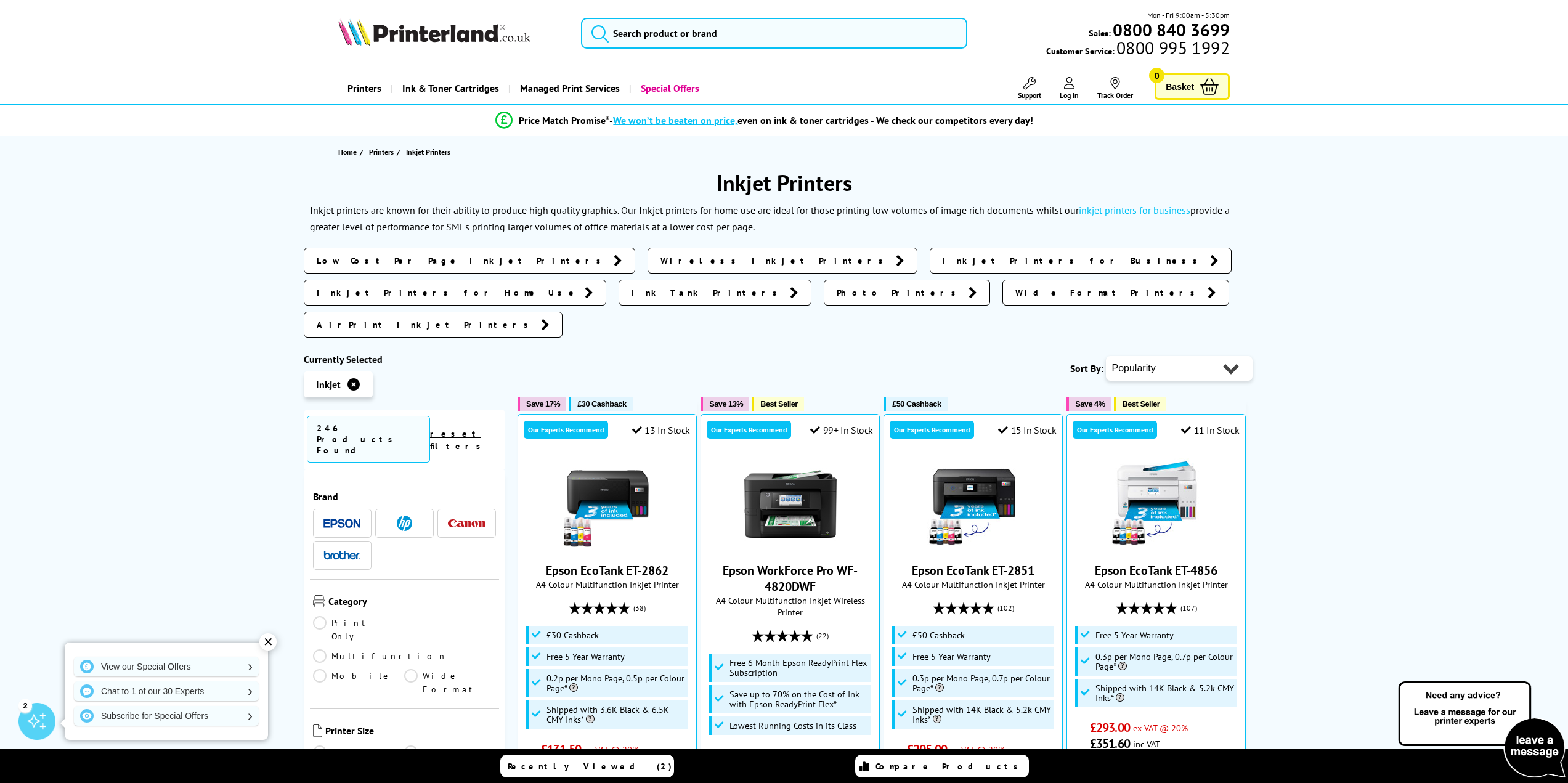
click at [270, 641] on div "✕" at bounding box center [268, 641] width 17 height 17
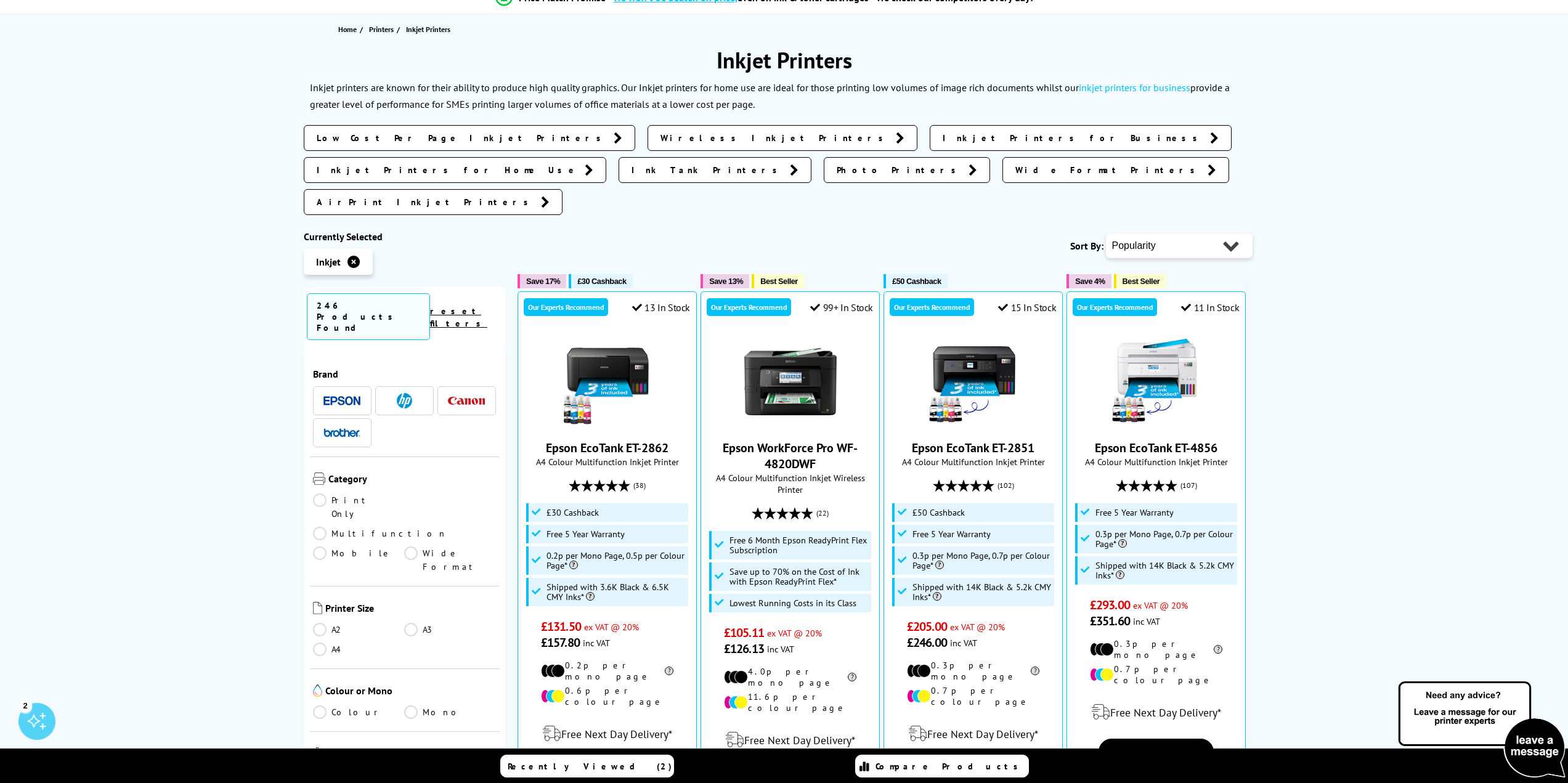
scroll to position [165, 0]
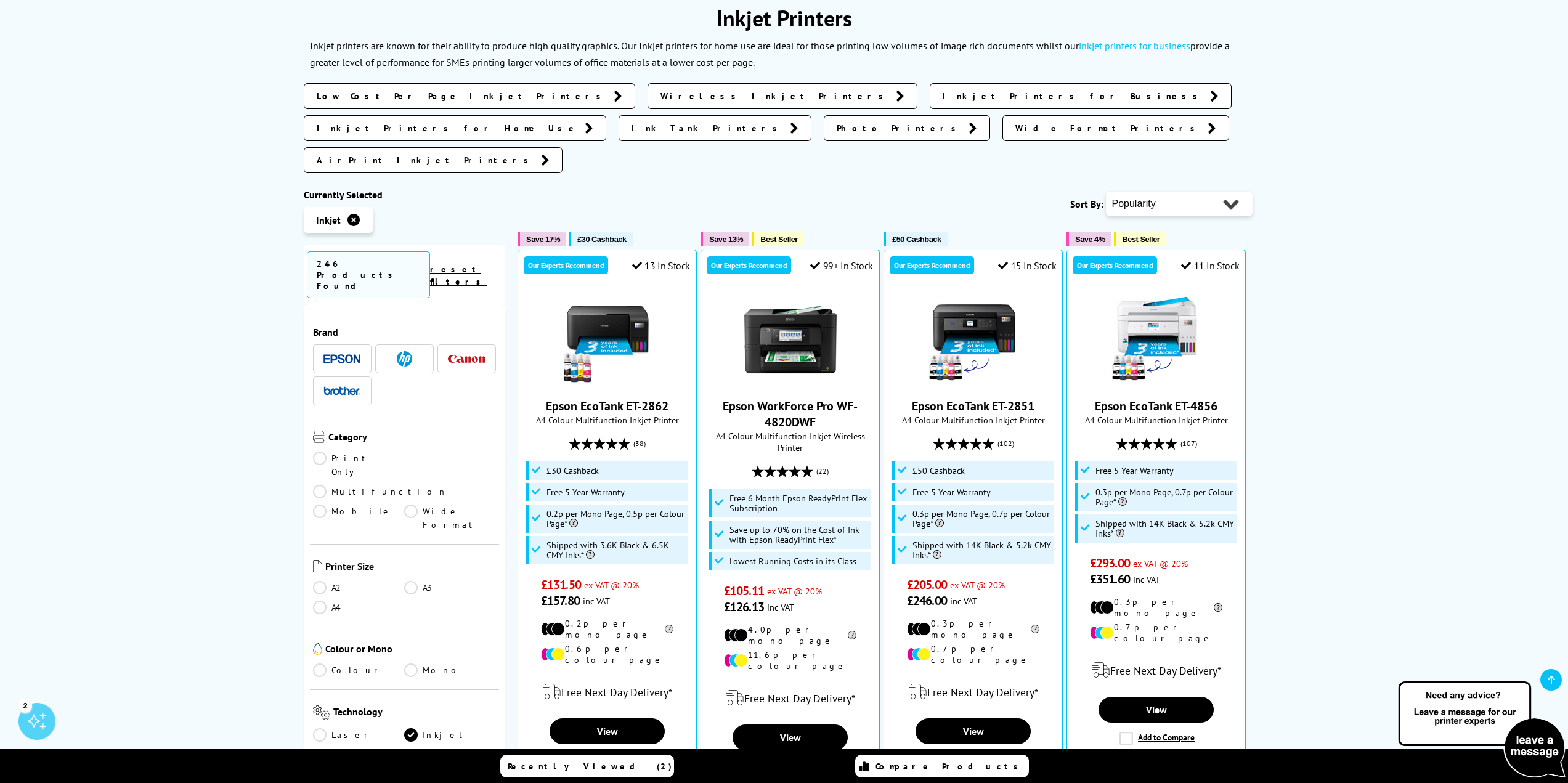
click at [1203, 189] on div "Popularity Rating Price - Low to High Price - High to Low Running Costs - Low t…" at bounding box center [1179, 204] width 147 height 31
select select "Price Ascending"
click at [1106, 192] on select "Popularity Rating Price - Low to High Price - High to Low Running Costs - Low t…" at bounding box center [1179, 204] width 147 height 25
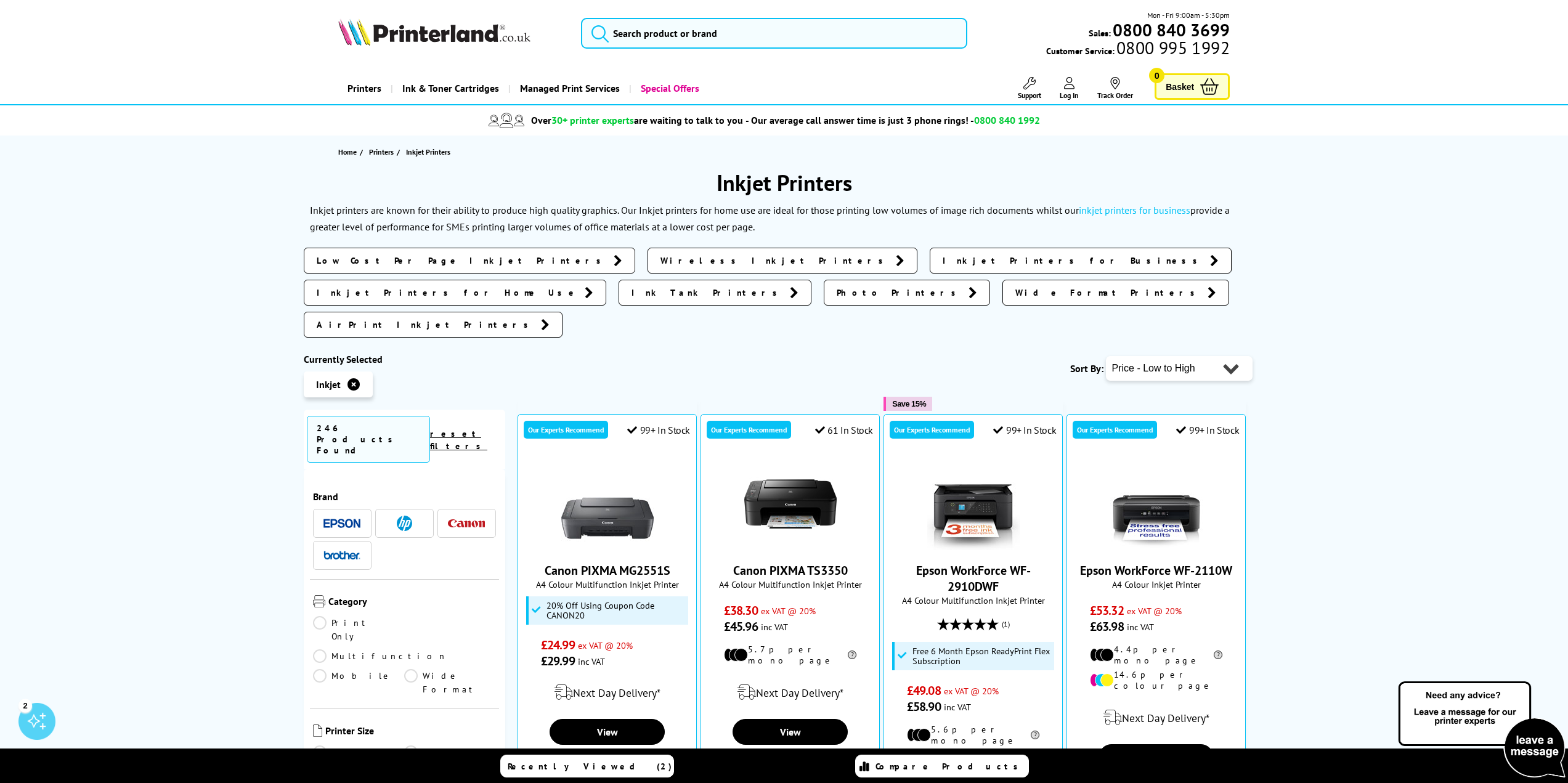
click at [344, 551] on img at bounding box center [341, 555] width 37 height 8
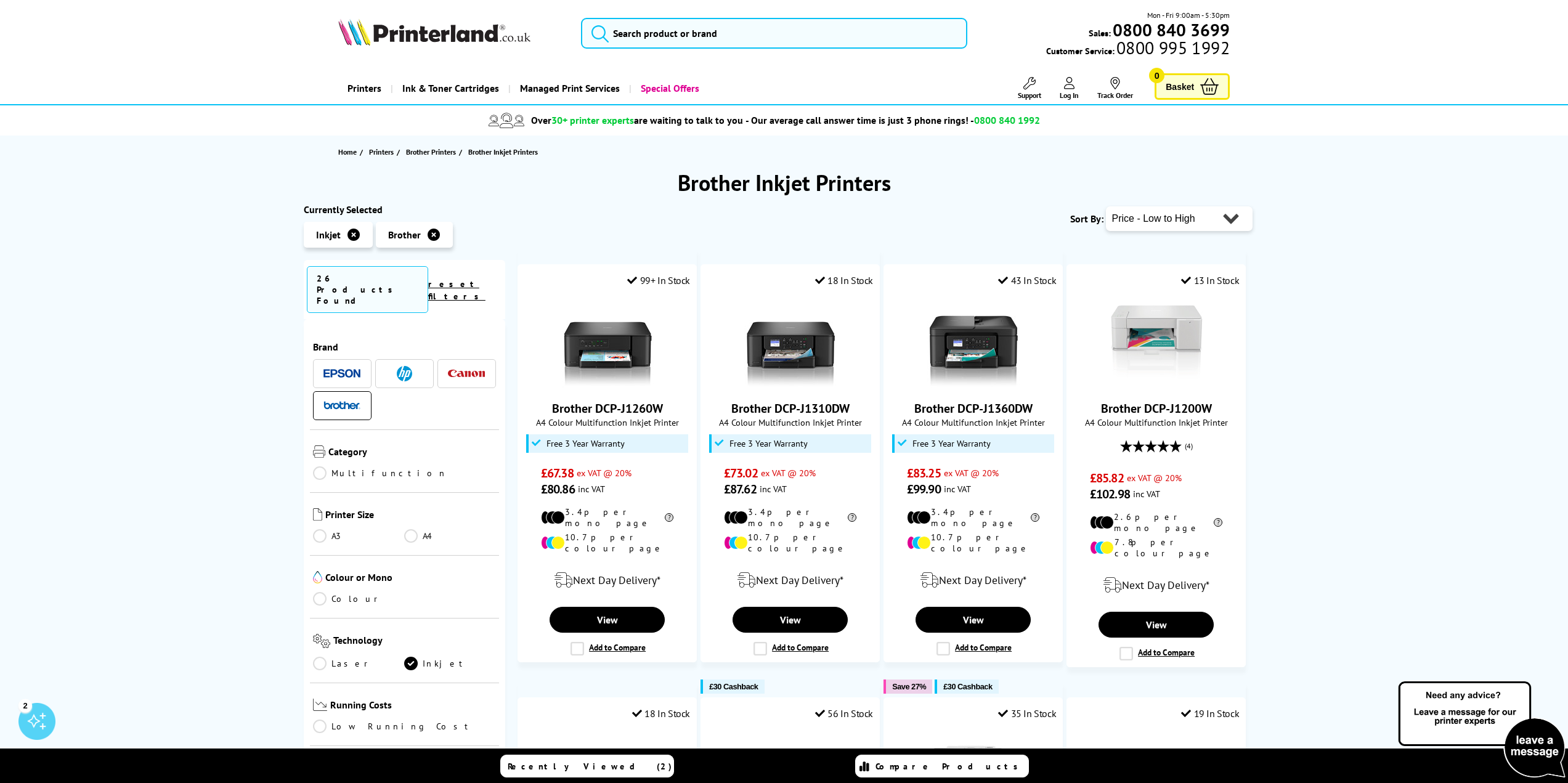
click at [443, 32] on img at bounding box center [434, 32] width 192 height 27
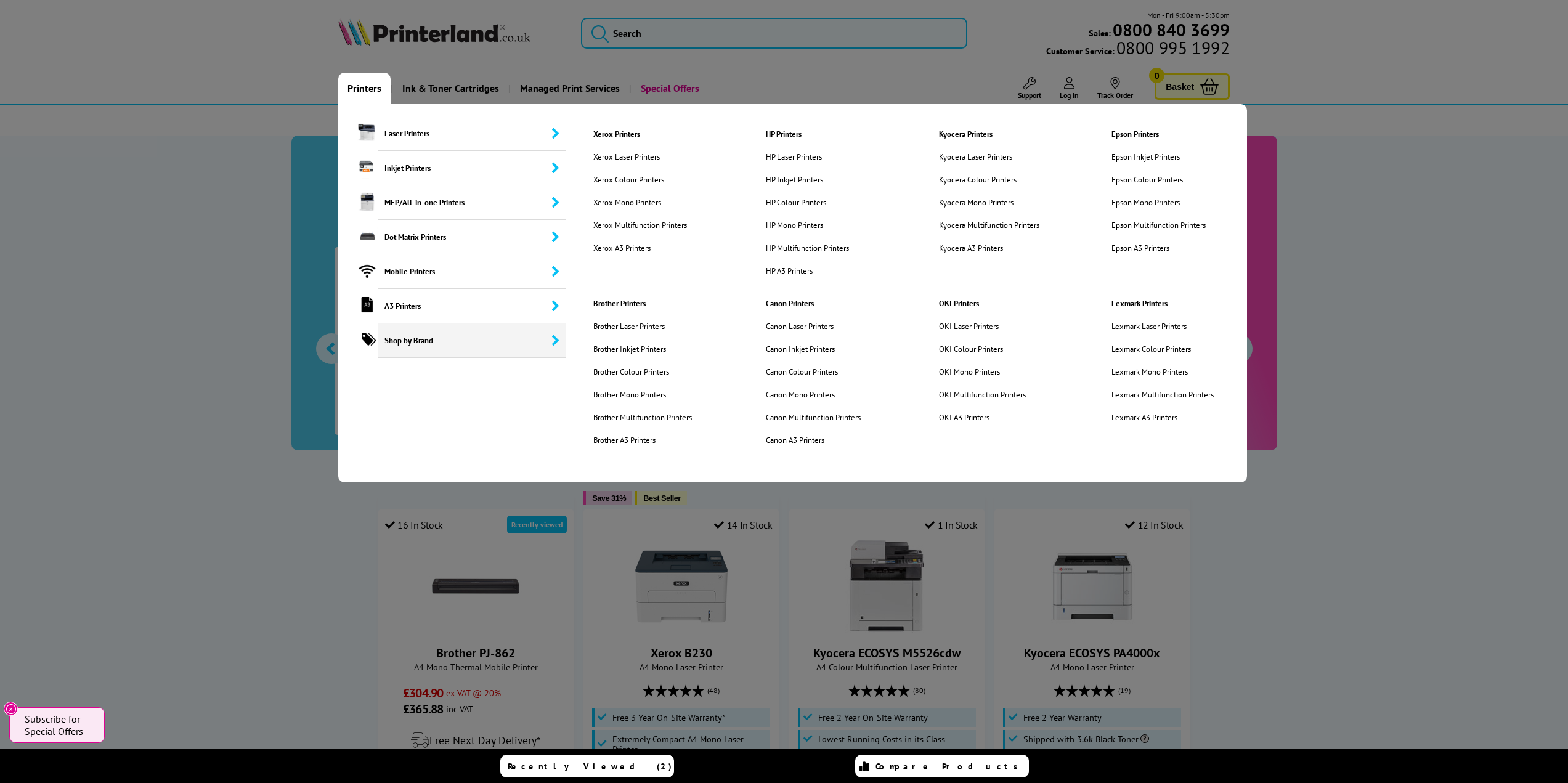
click at [629, 301] on link "Brother Printers" at bounding box center [667, 304] width 165 height 11
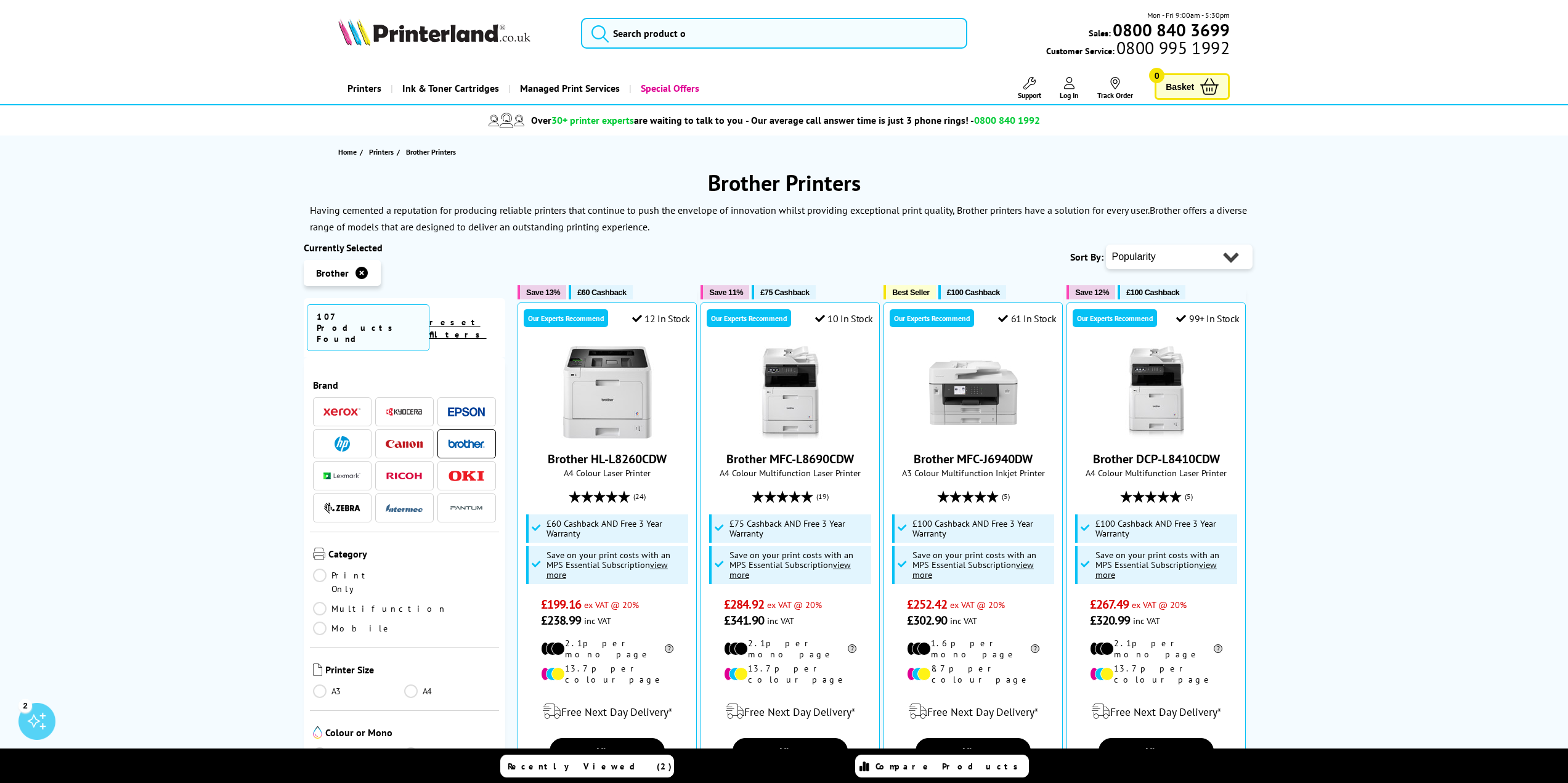
click at [1159, 254] on select "Popularity Rating Price - Low to High Price - High to Low Running Costs - Low t…" at bounding box center [1179, 256] width 147 height 25
select select "Price Ascending"
click at [1106, 244] on select "Popularity Rating Price - Low to High Price - High to Low Running Costs - Low t…" at bounding box center [1179, 256] width 147 height 25
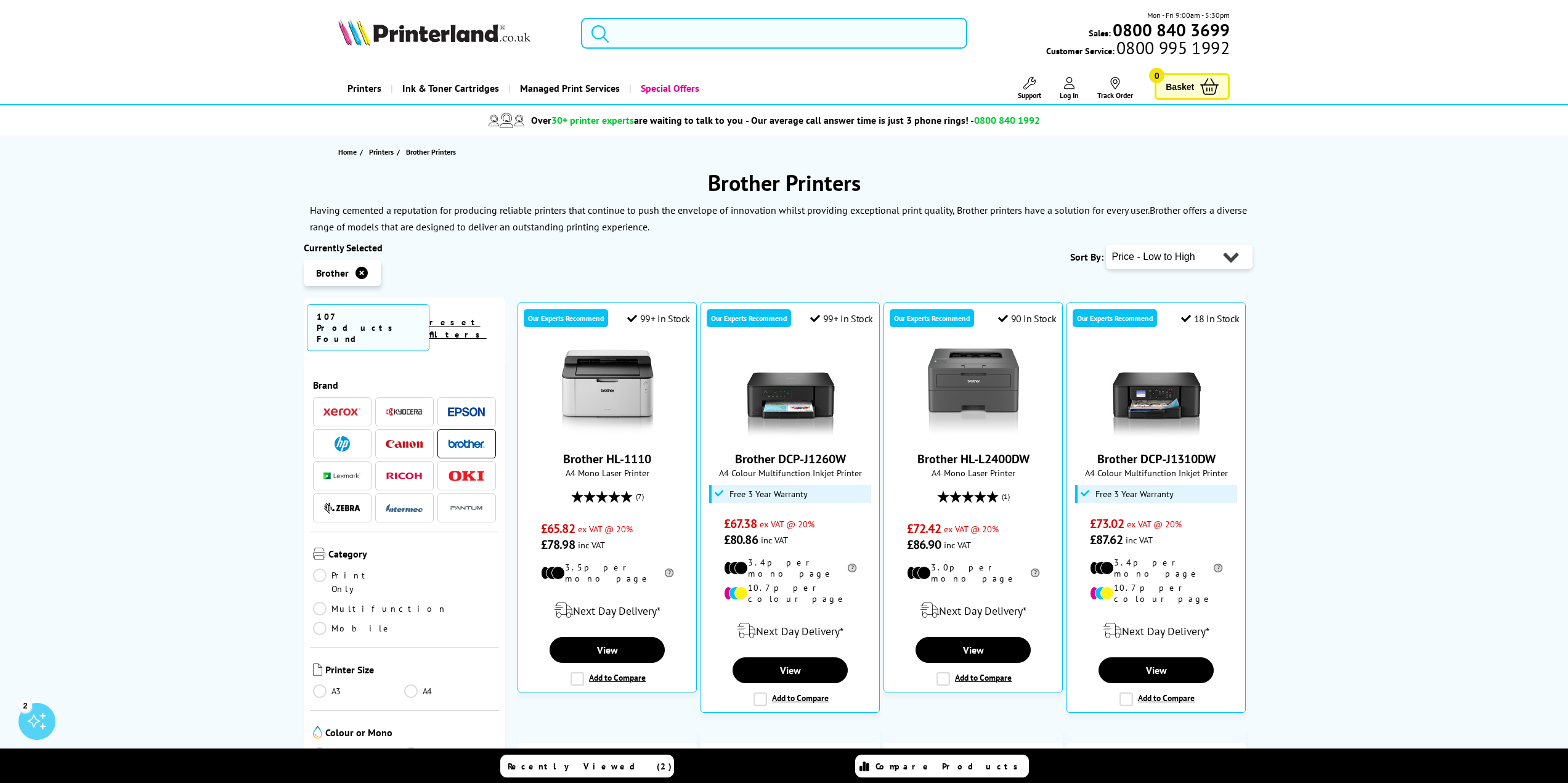
click at [1172, 262] on select "Popularity Rating Price - Low to High Price - High to Low Running Costs - Low t…" at bounding box center [1179, 256] width 147 height 25
select select "Running Costs"
click at [1106, 244] on select "Popularity Rating Price - Low to High Price - High to Low Running Costs - Low t…" at bounding box center [1179, 256] width 147 height 25
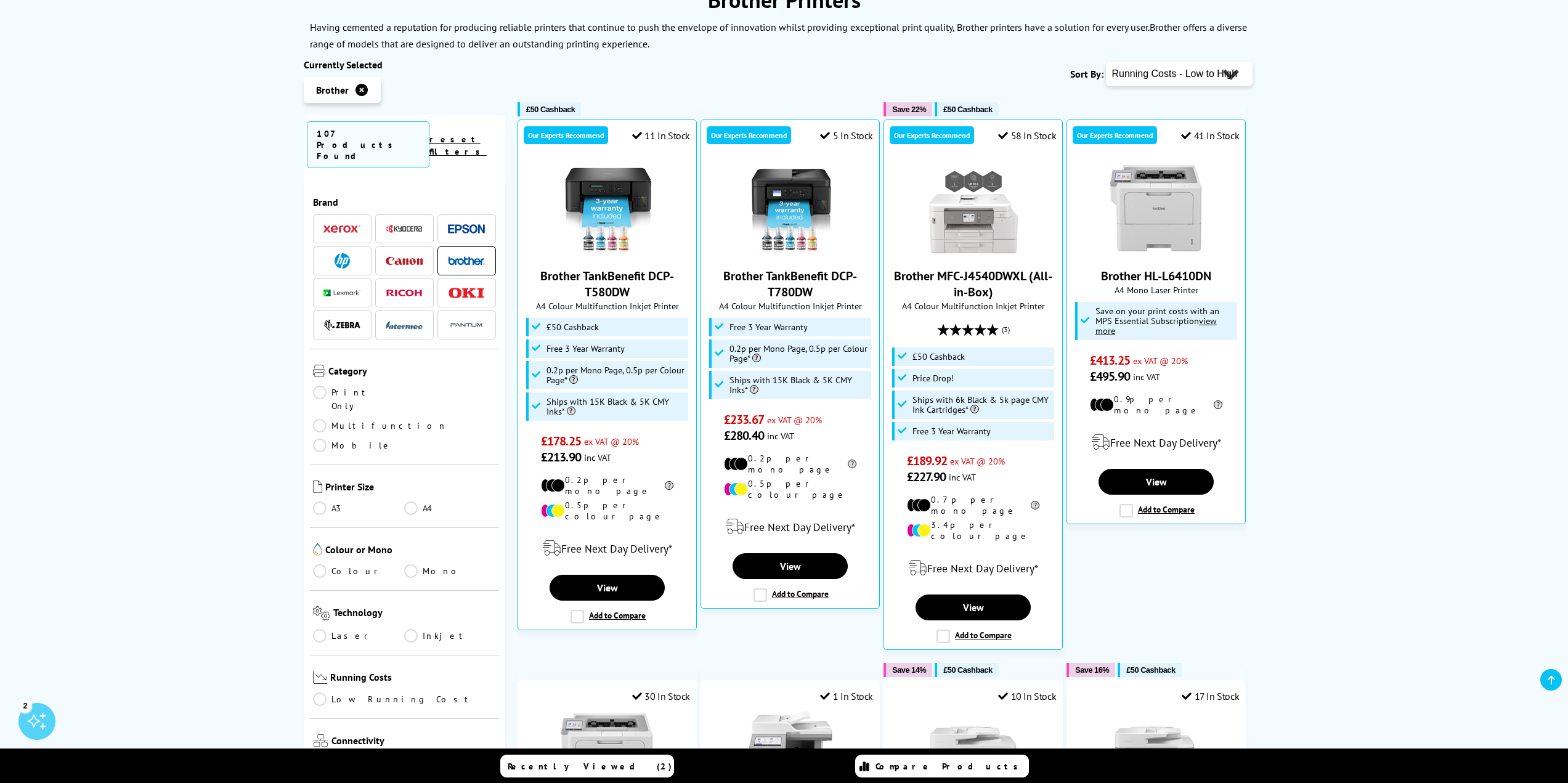
scroll to position [165, 0]
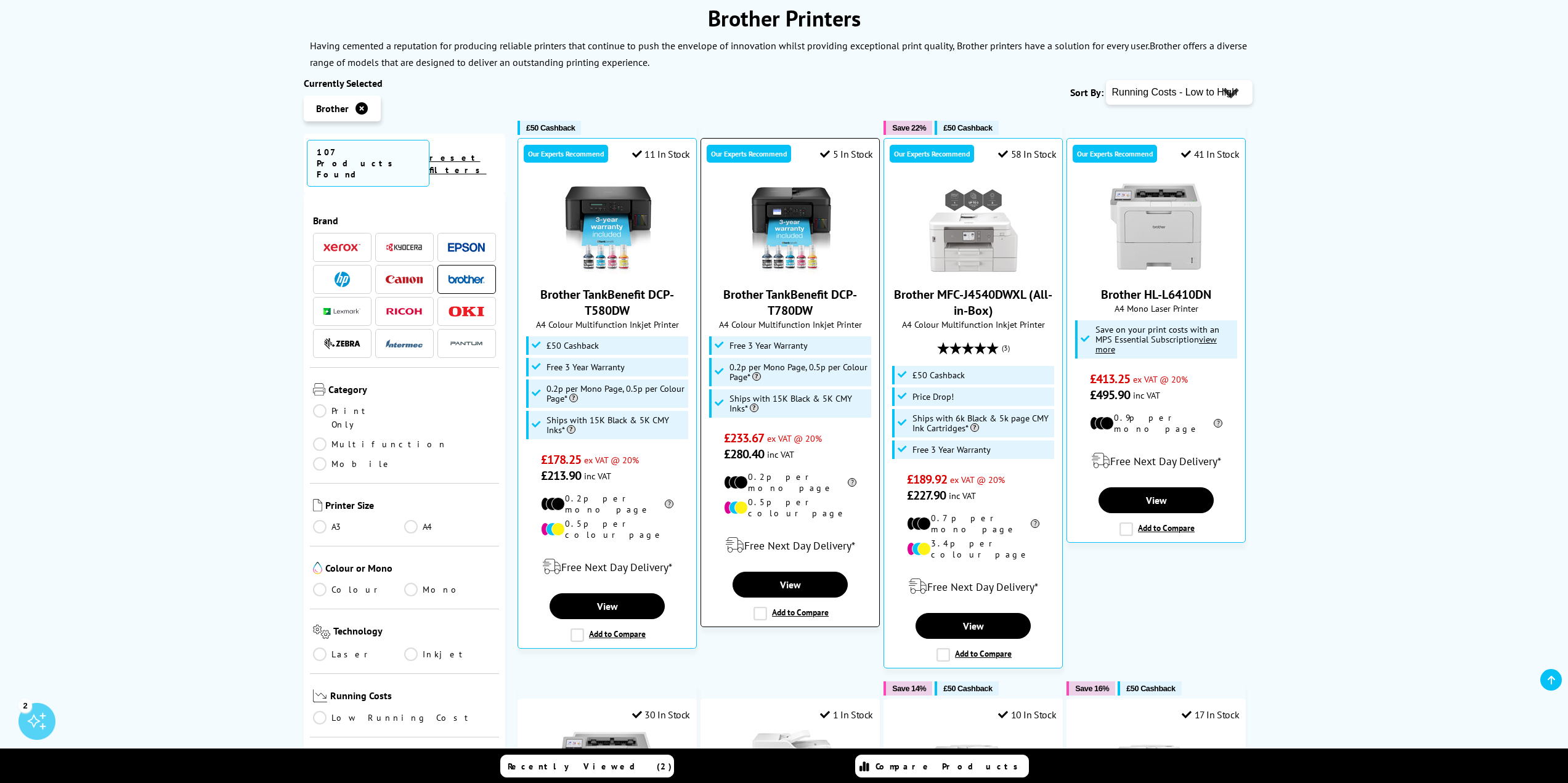
click at [801, 216] on img at bounding box center [790, 228] width 92 height 92
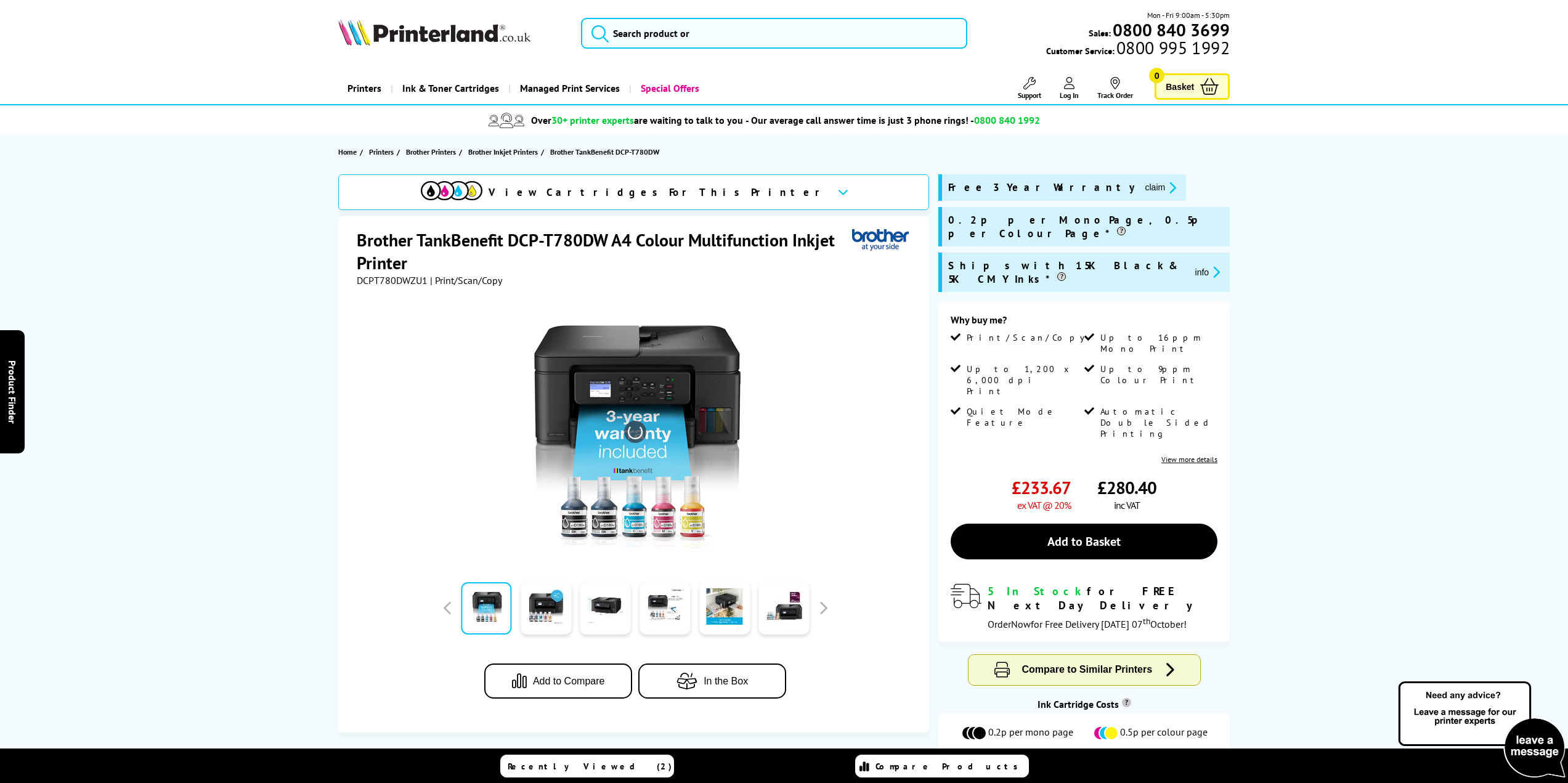
click at [652, 385] on img at bounding box center [634, 431] width 241 height 241
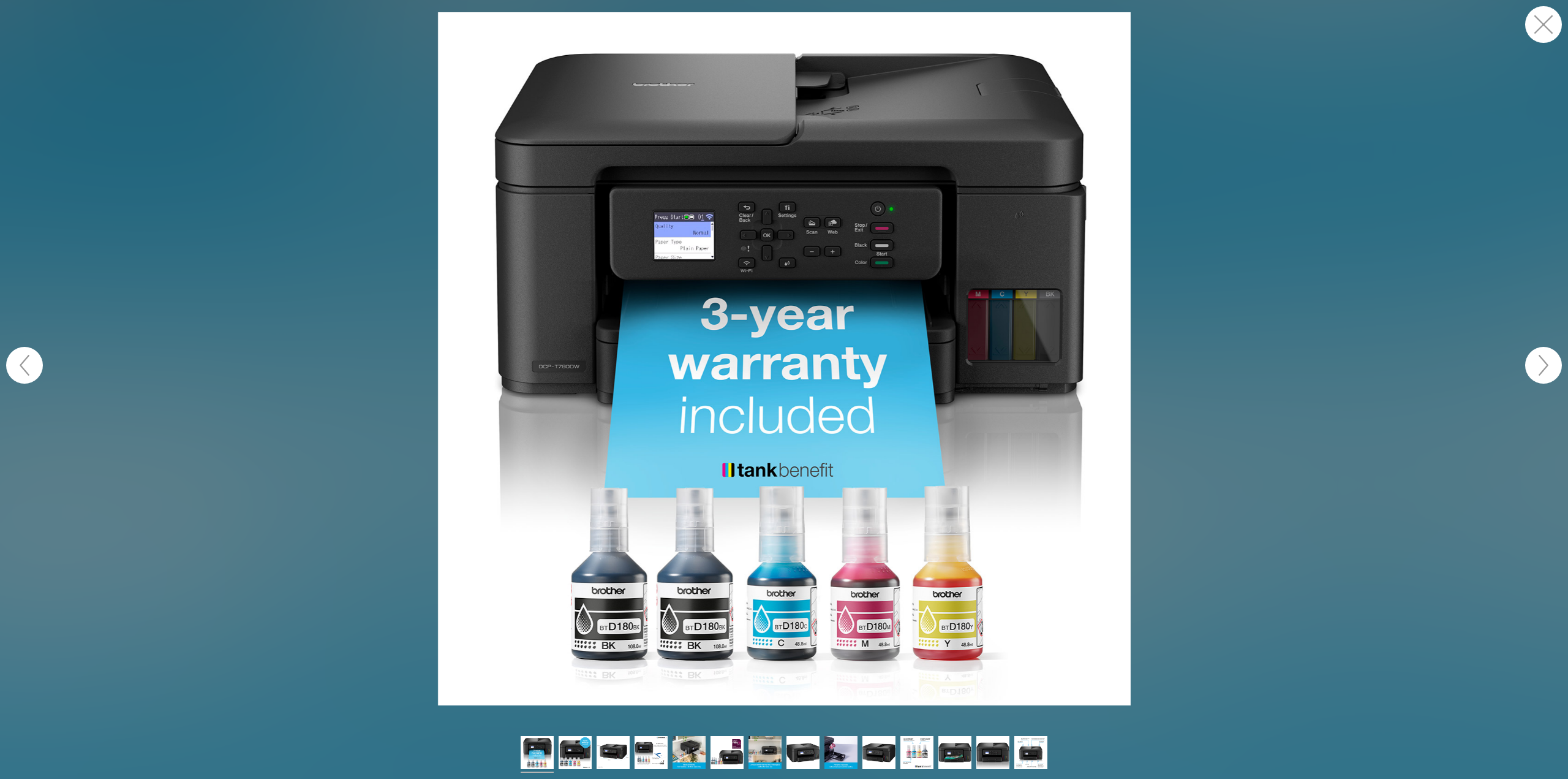
click at [1536, 372] on button "button" at bounding box center [1543, 365] width 37 height 37
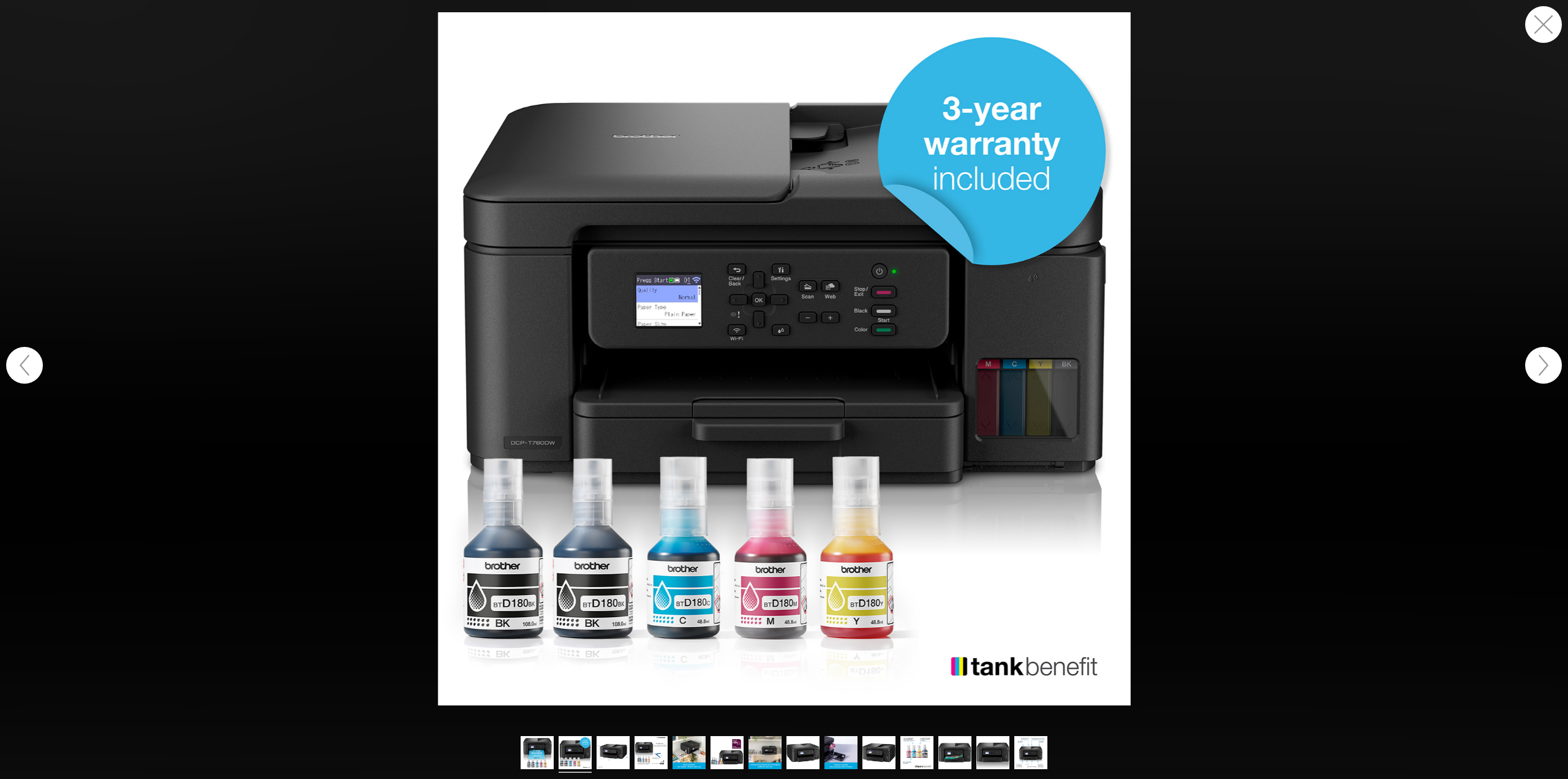
click at [1536, 372] on button "button" at bounding box center [1543, 365] width 37 height 37
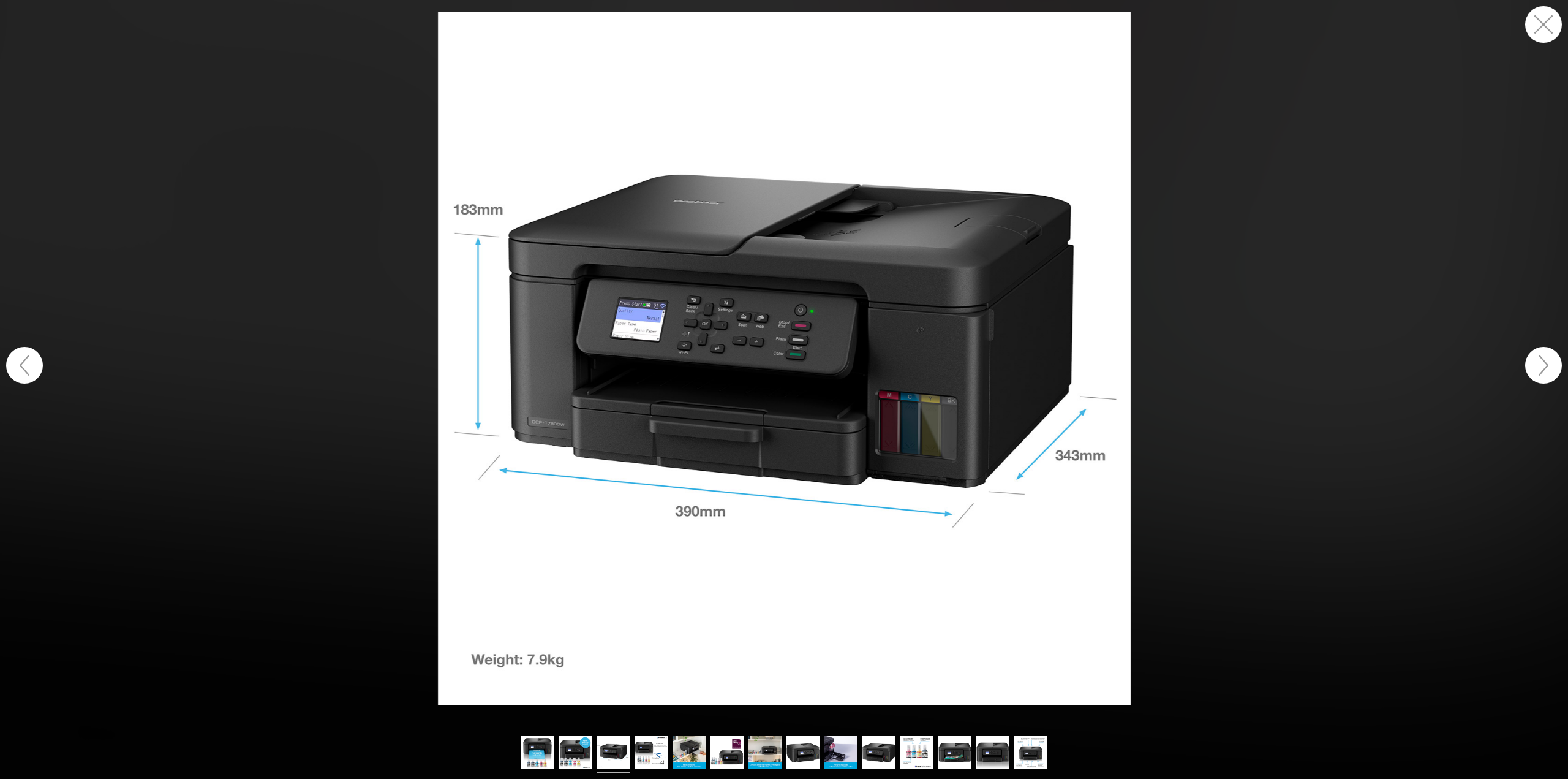
click at [1536, 372] on button "button" at bounding box center [1543, 365] width 37 height 37
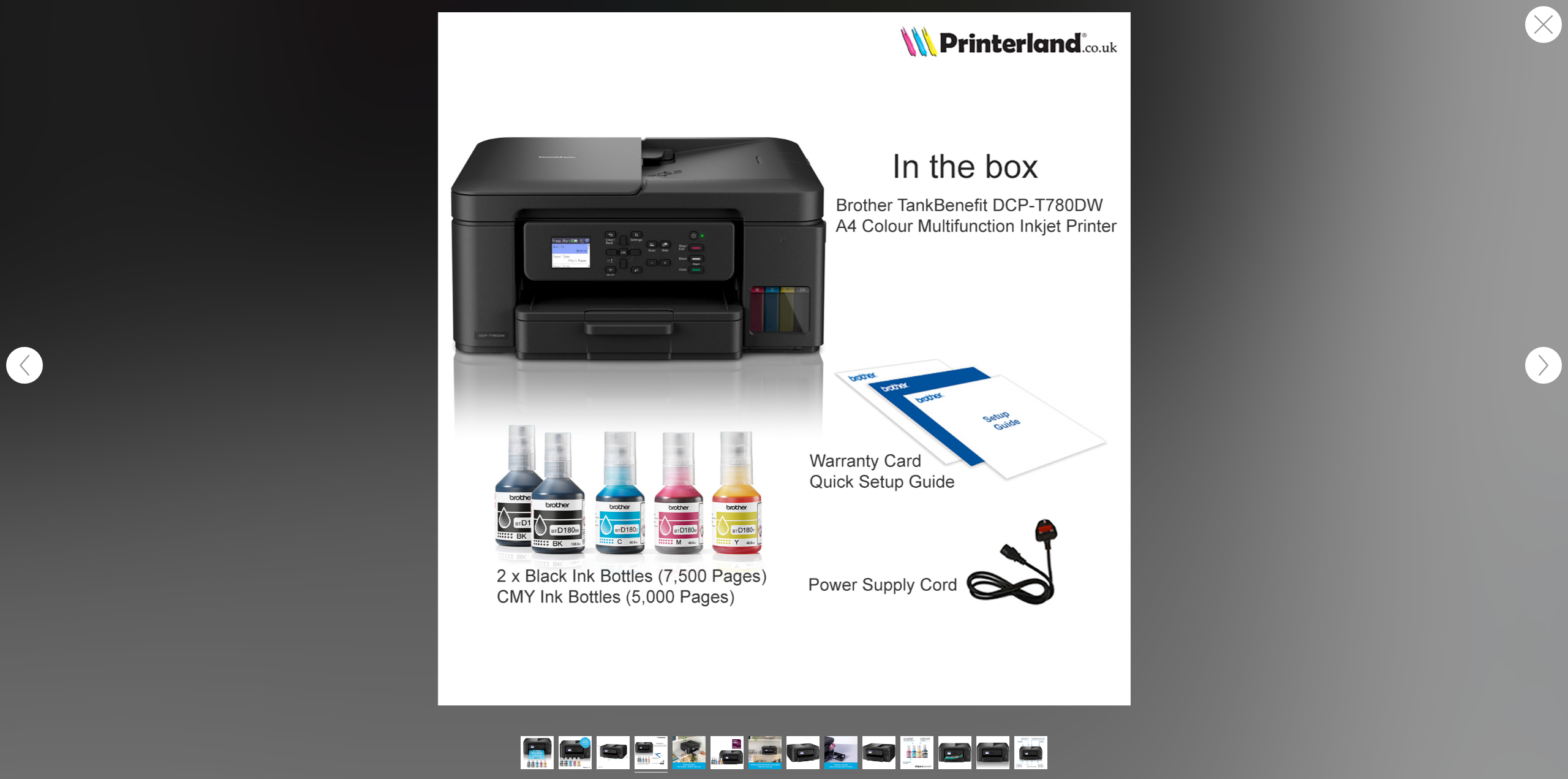
click at [1536, 372] on button "button" at bounding box center [1543, 365] width 37 height 37
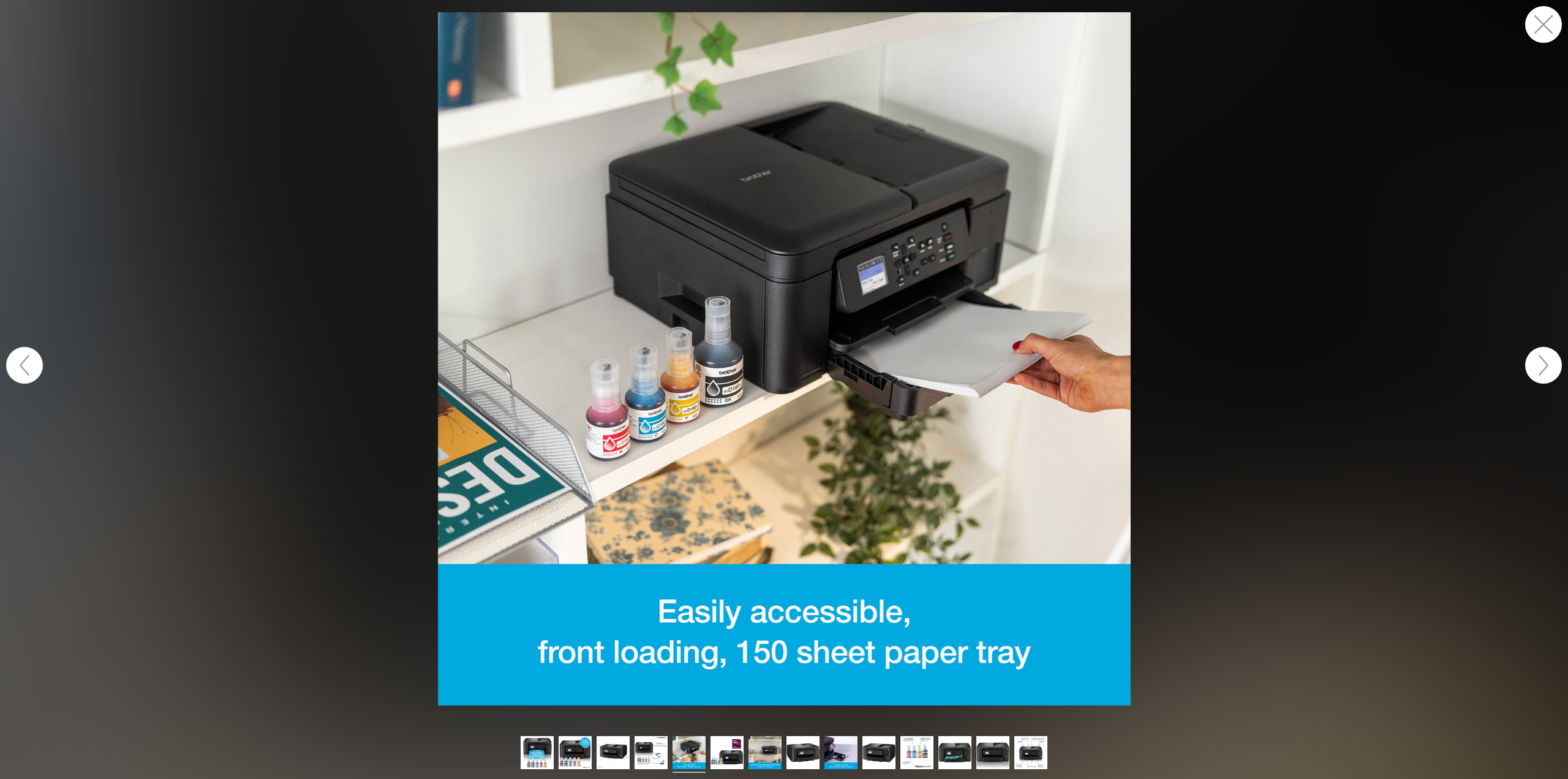
click at [1536, 372] on button "button" at bounding box center [1543, 365] width 37 height 37
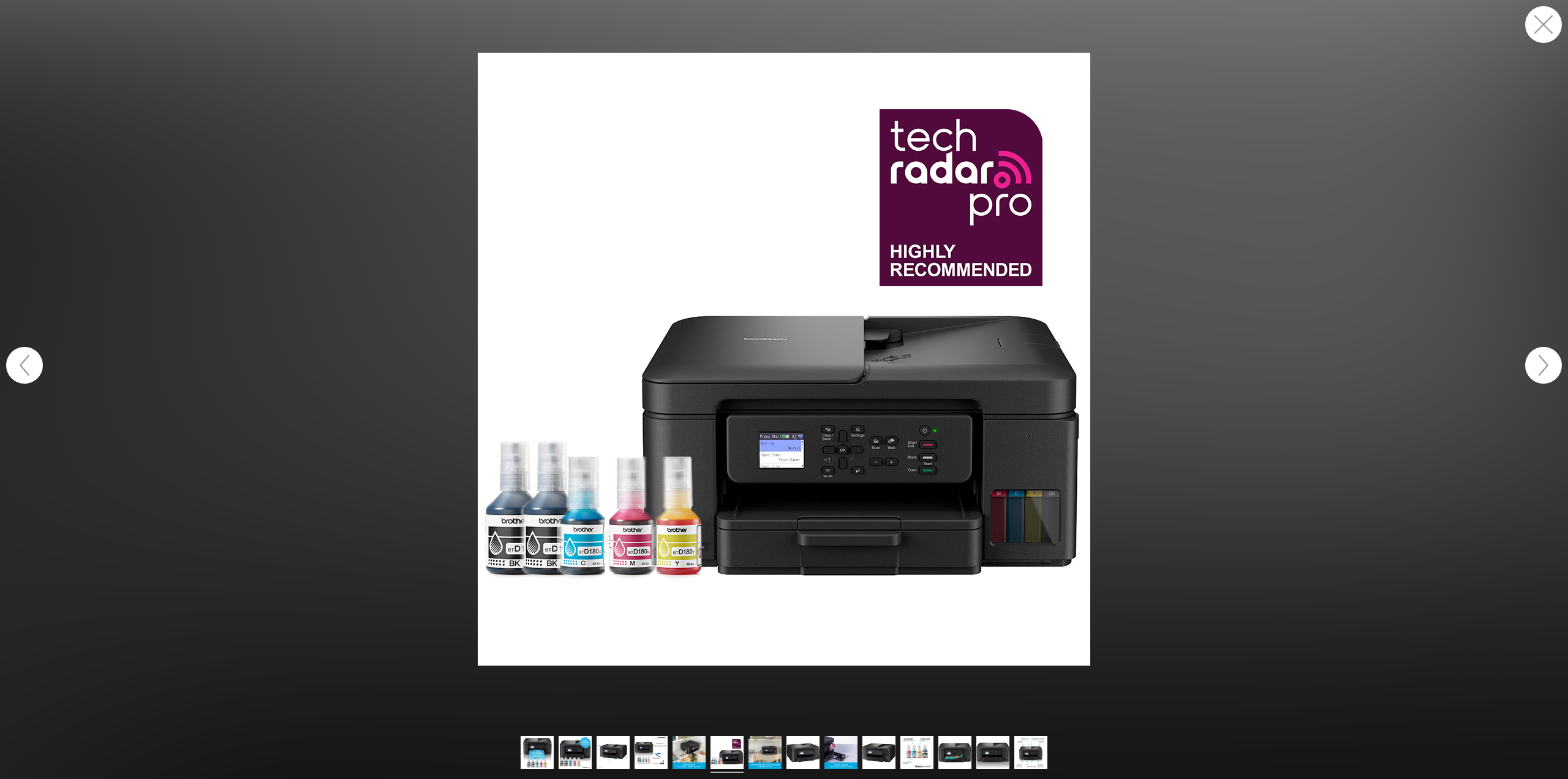
click at [1536, 372] on button "button" at bounding box center [1543, 365] width 37 height 37
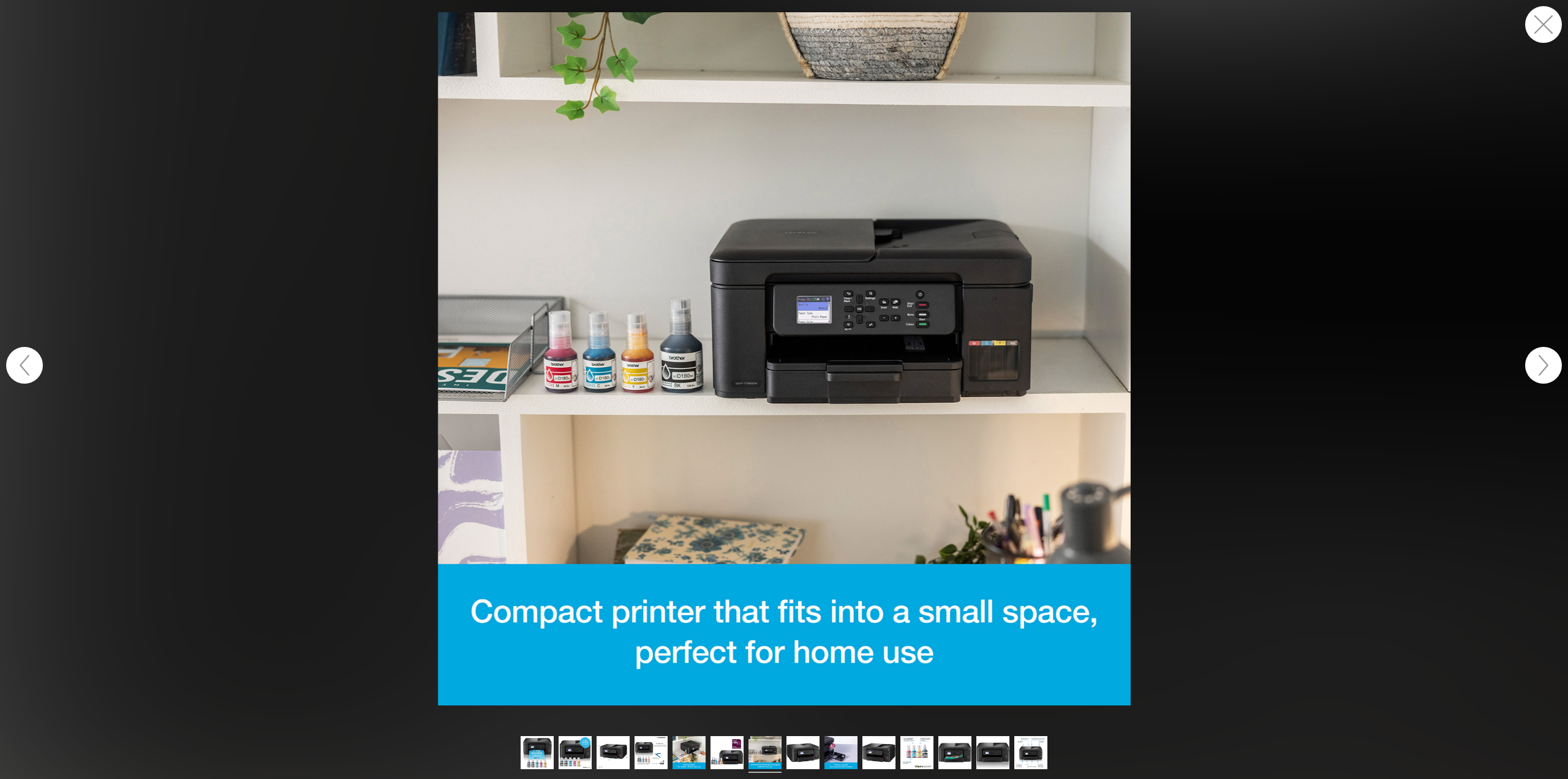
click at [1536, 372] on button "button" at bounding box center [1543, 365] width 37 height 37
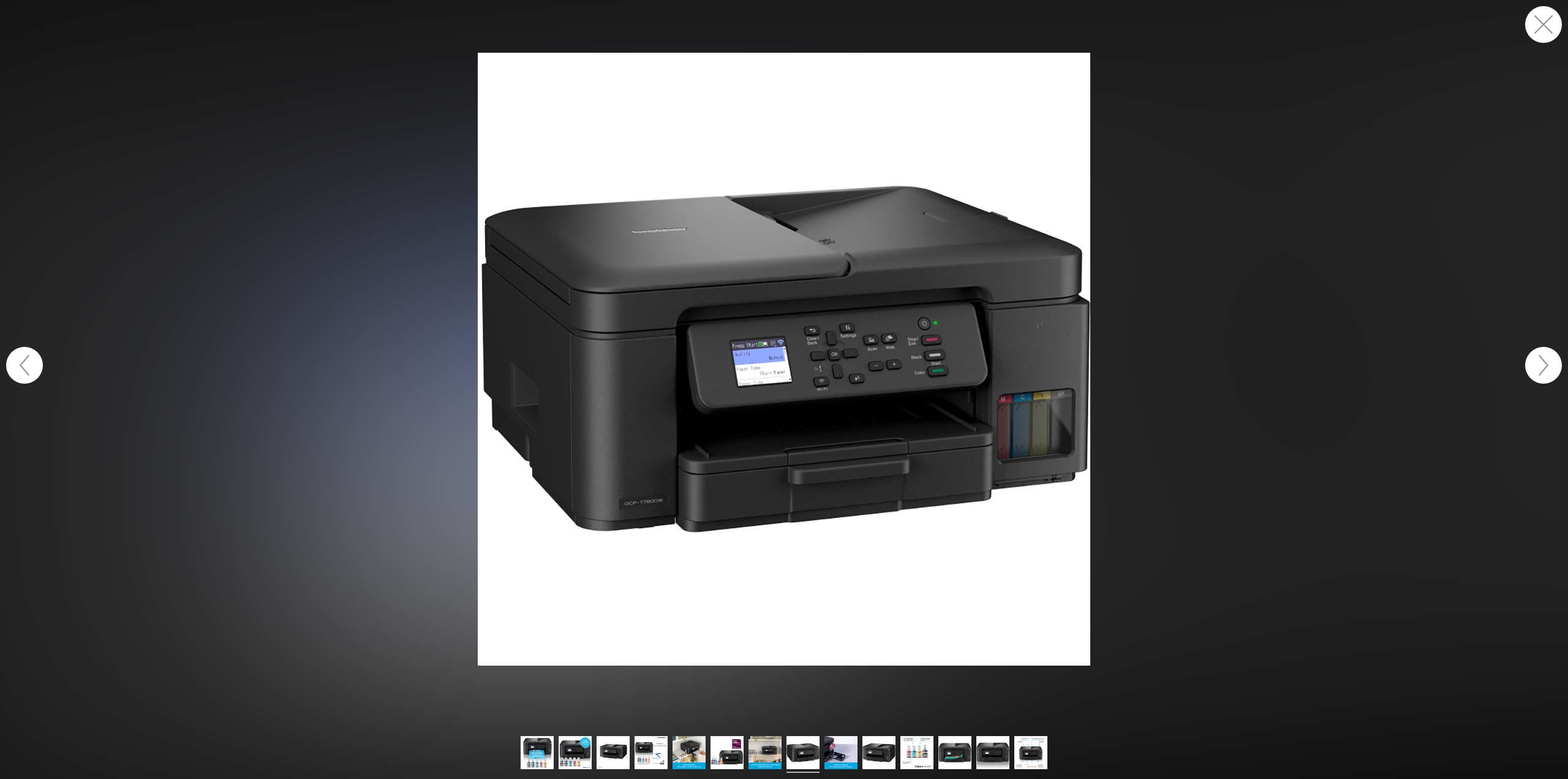
click at [1536, 372] on button "button" at bounding box center [1543, 365] width 37 height 37
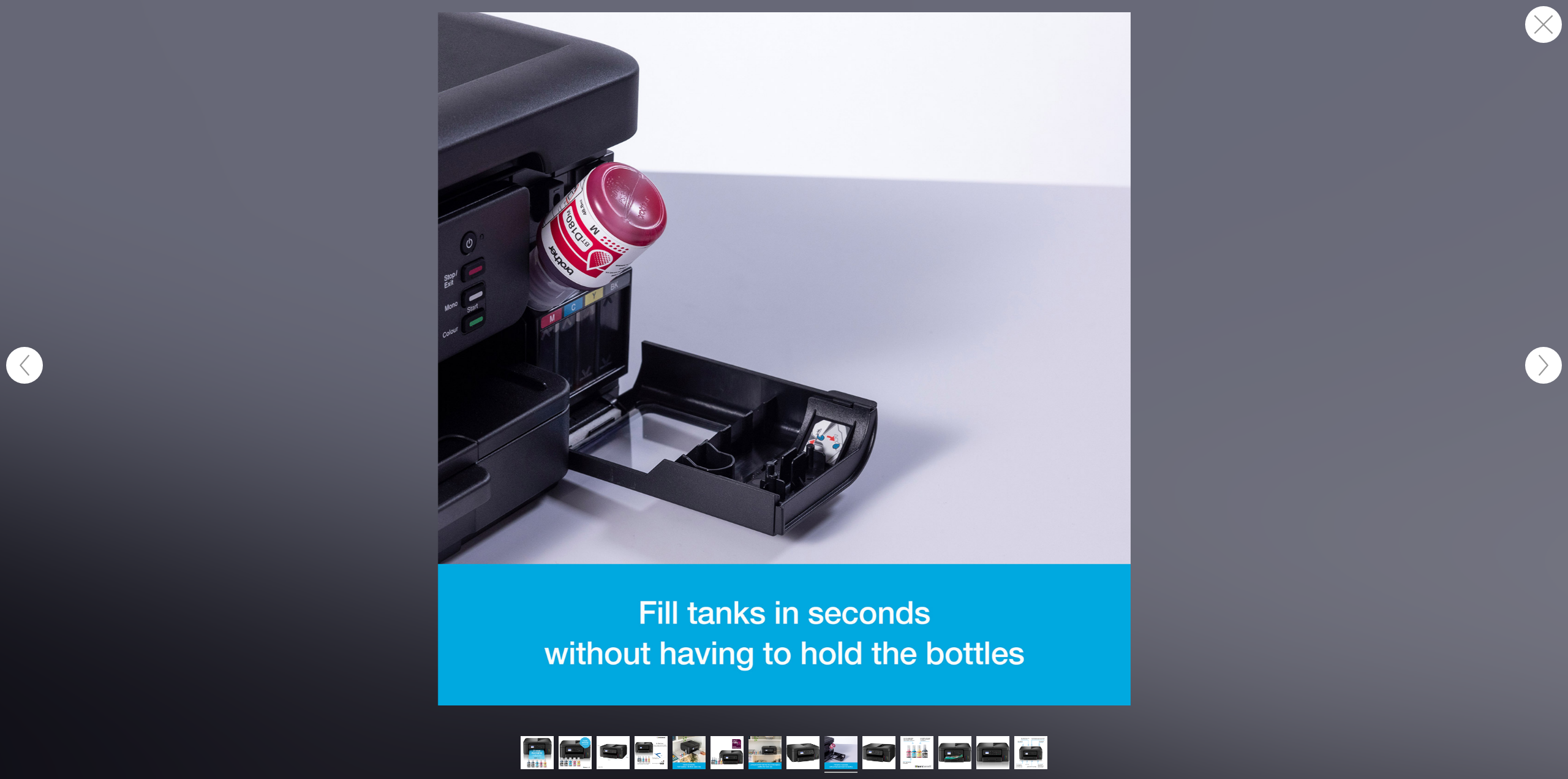
click at [1536, 372] on button "button" at bounding box center [1543, 365] width 37 height 37
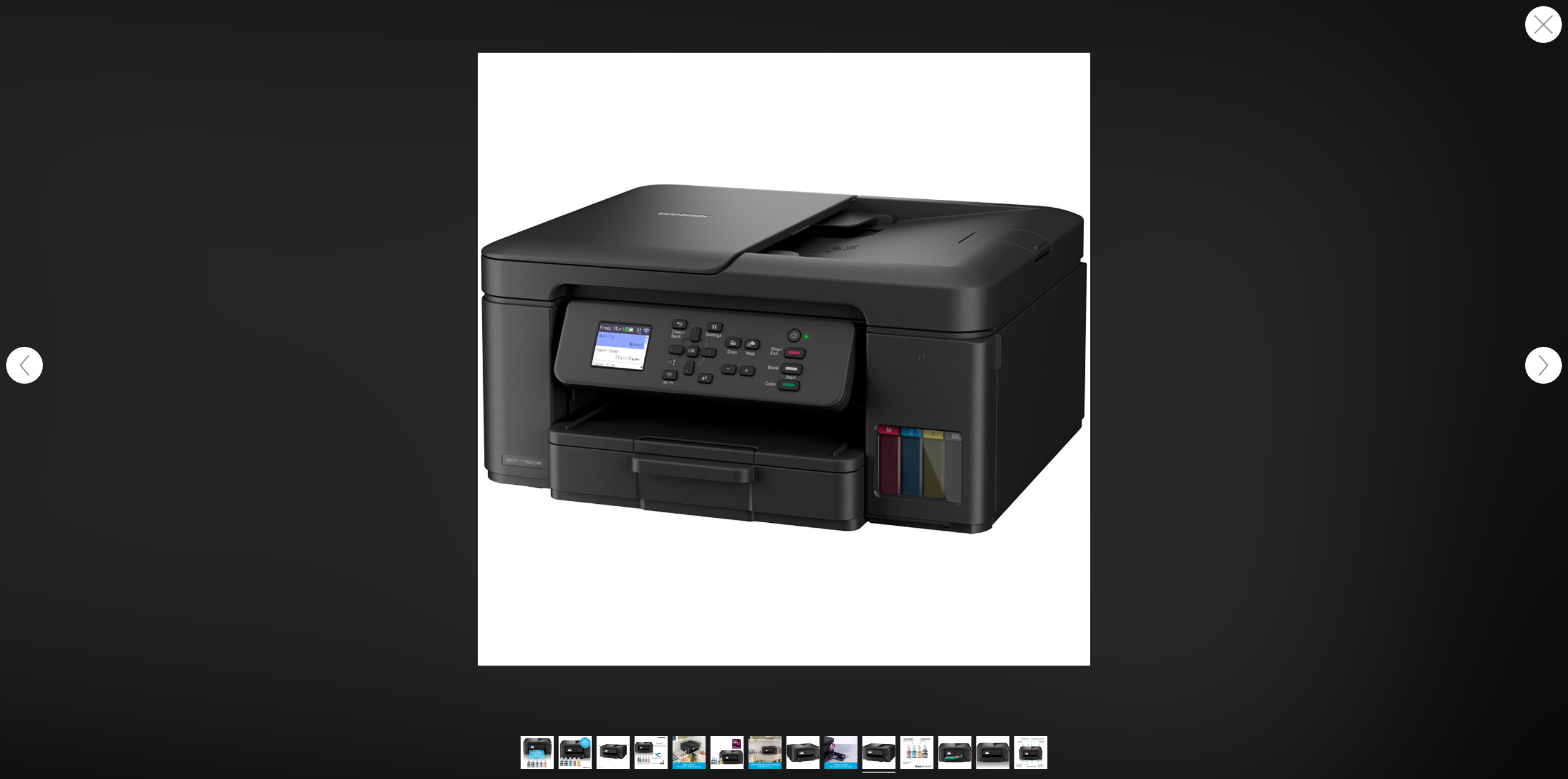
click at [1536, 372] on button "button" at bounding box center [1543, 365] width 37 height 37
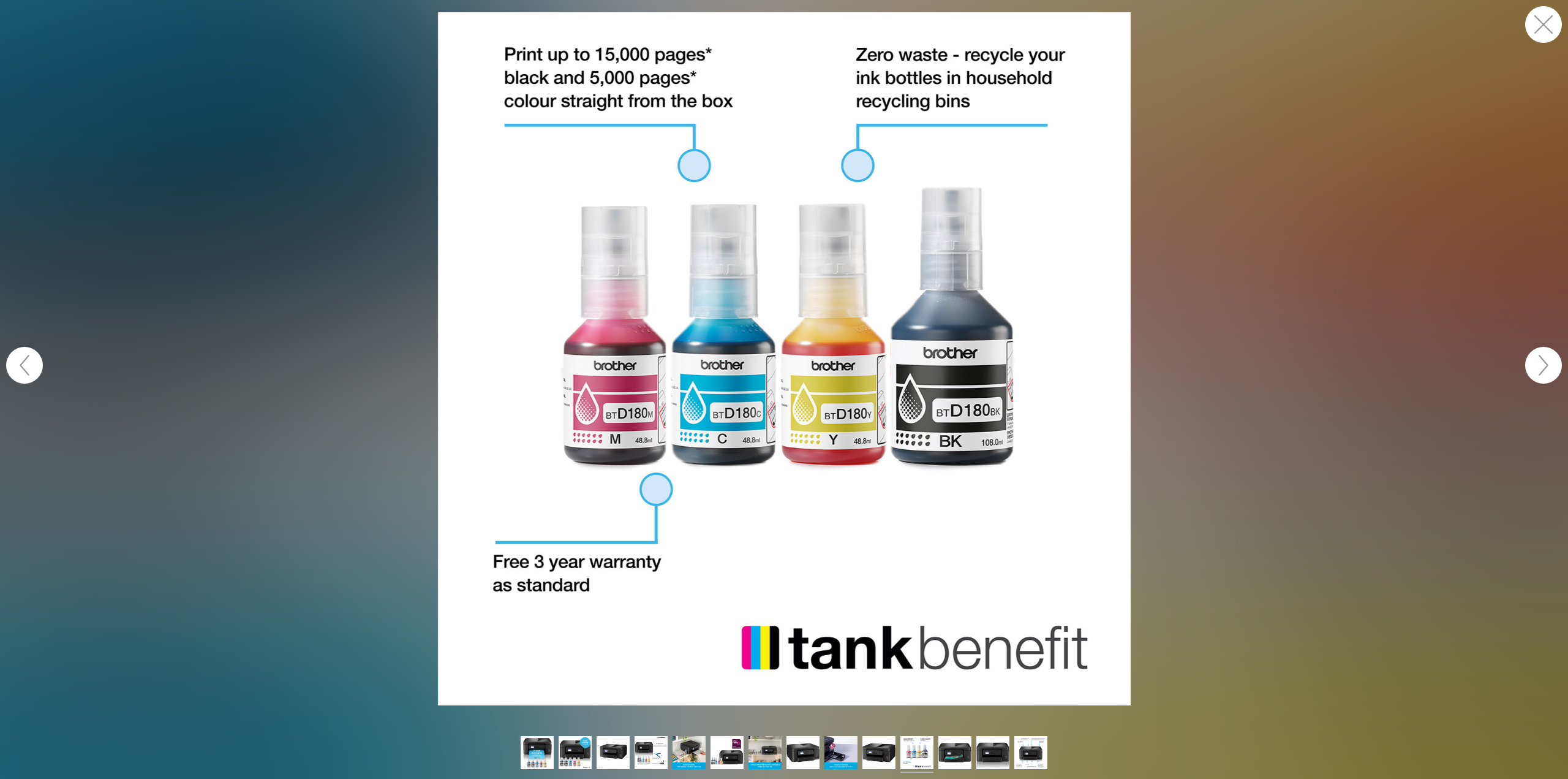
click at [1536, 27] on button "button" at bounding box center [1543, 24] width 37 height 37
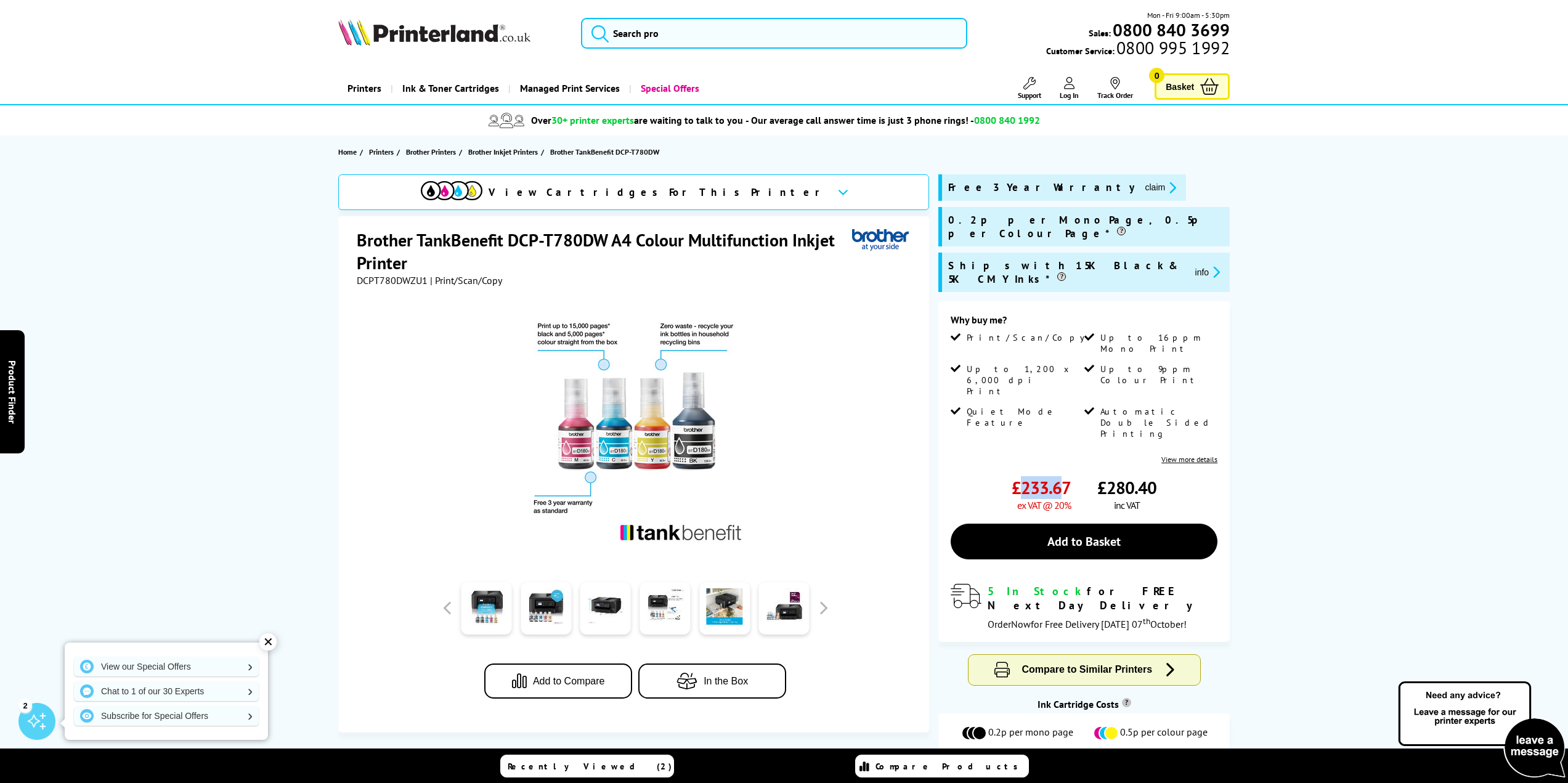
drag, startPoint x: 1036, startPoint y: 415, endPoint x: 1065, endPoint y: 413, distance: 29.1
click at [1065, 476] on span "£233.67" at bounding box center [1041, 487] width 59 height 23
